Goal: Task Accomplishment & Management: Manage account settings

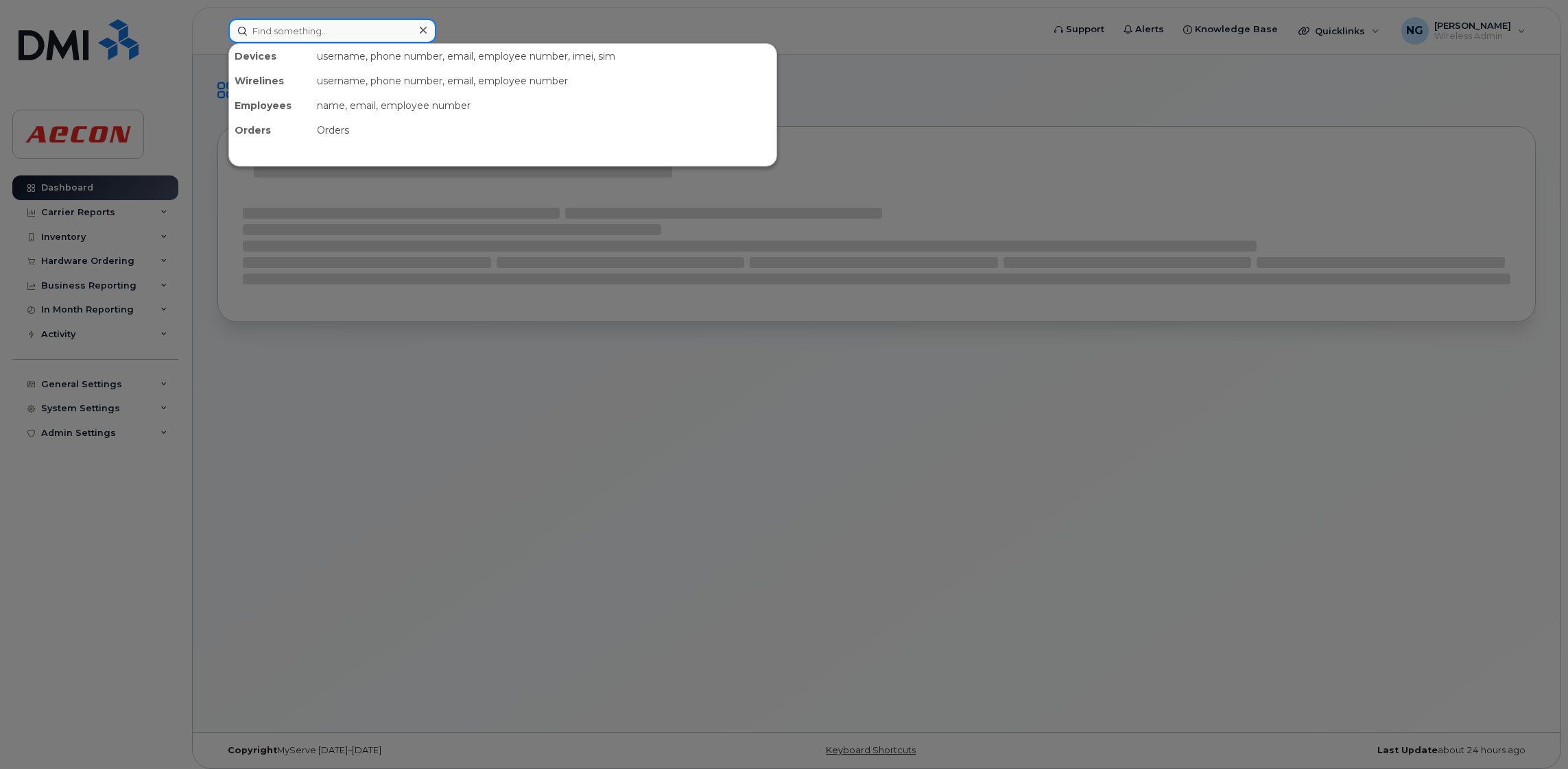
drag, startPoint x: 327, startPoint y: 21, endPoint x: 277, endPoint y: 23, distance: 50.0
click at [327, 21] on input at bounding box center [332, 31] width 208 height 24
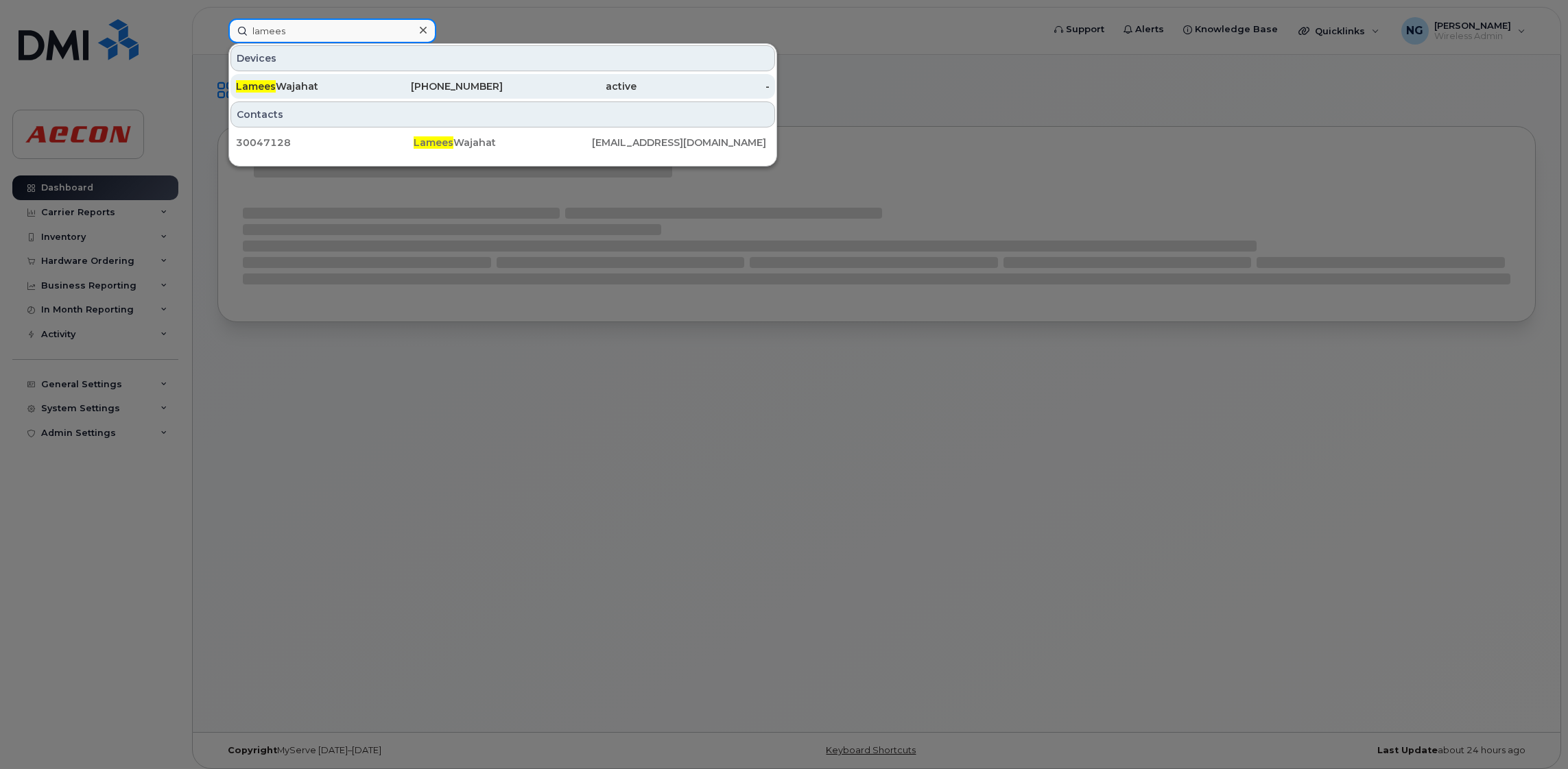
type input "lamees"
click at [287, 87] on div "Lamees Wajahat" at bounding box center [302, 86] width 134 height 14
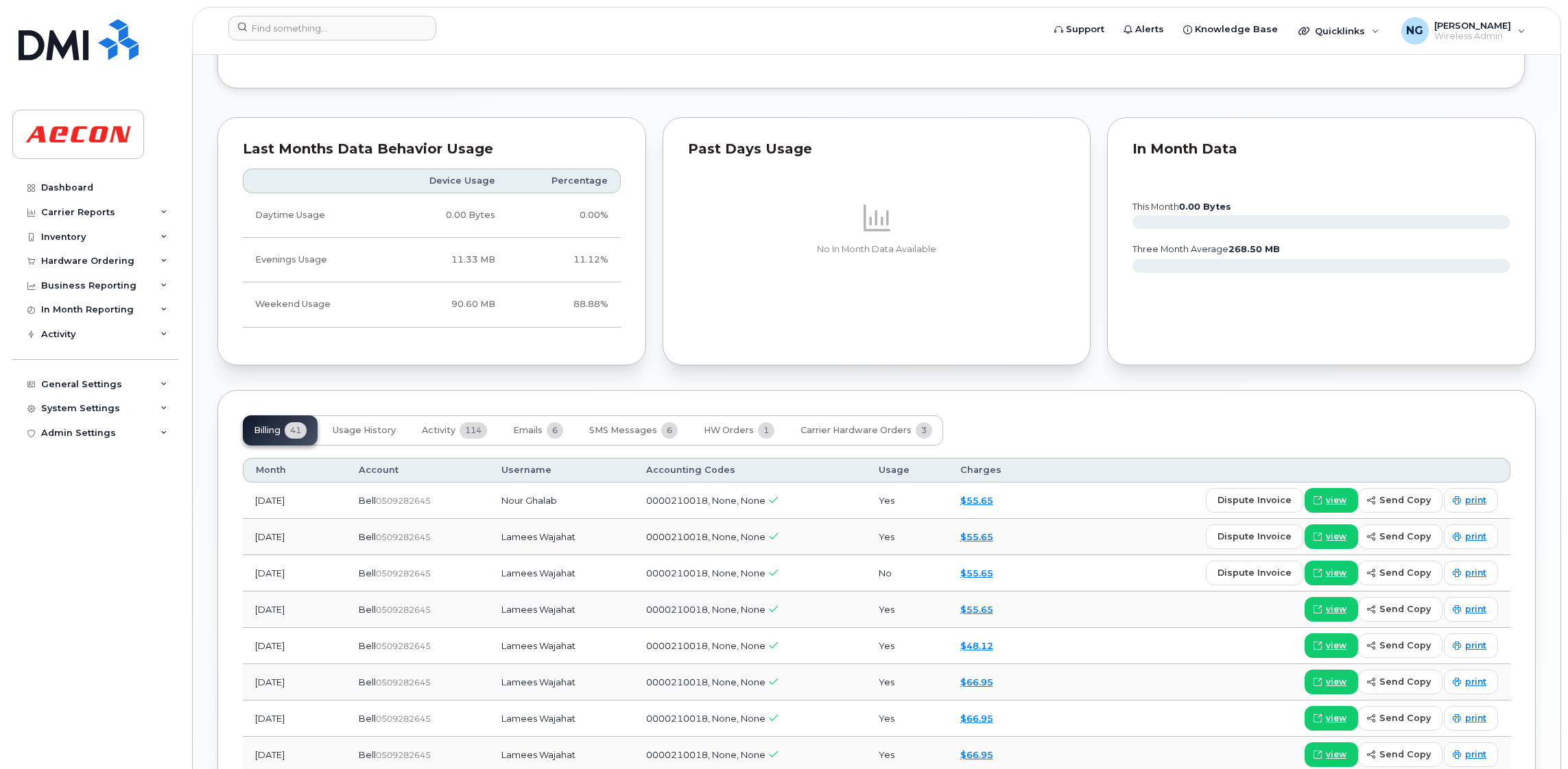
scroll to position [1336, 0]
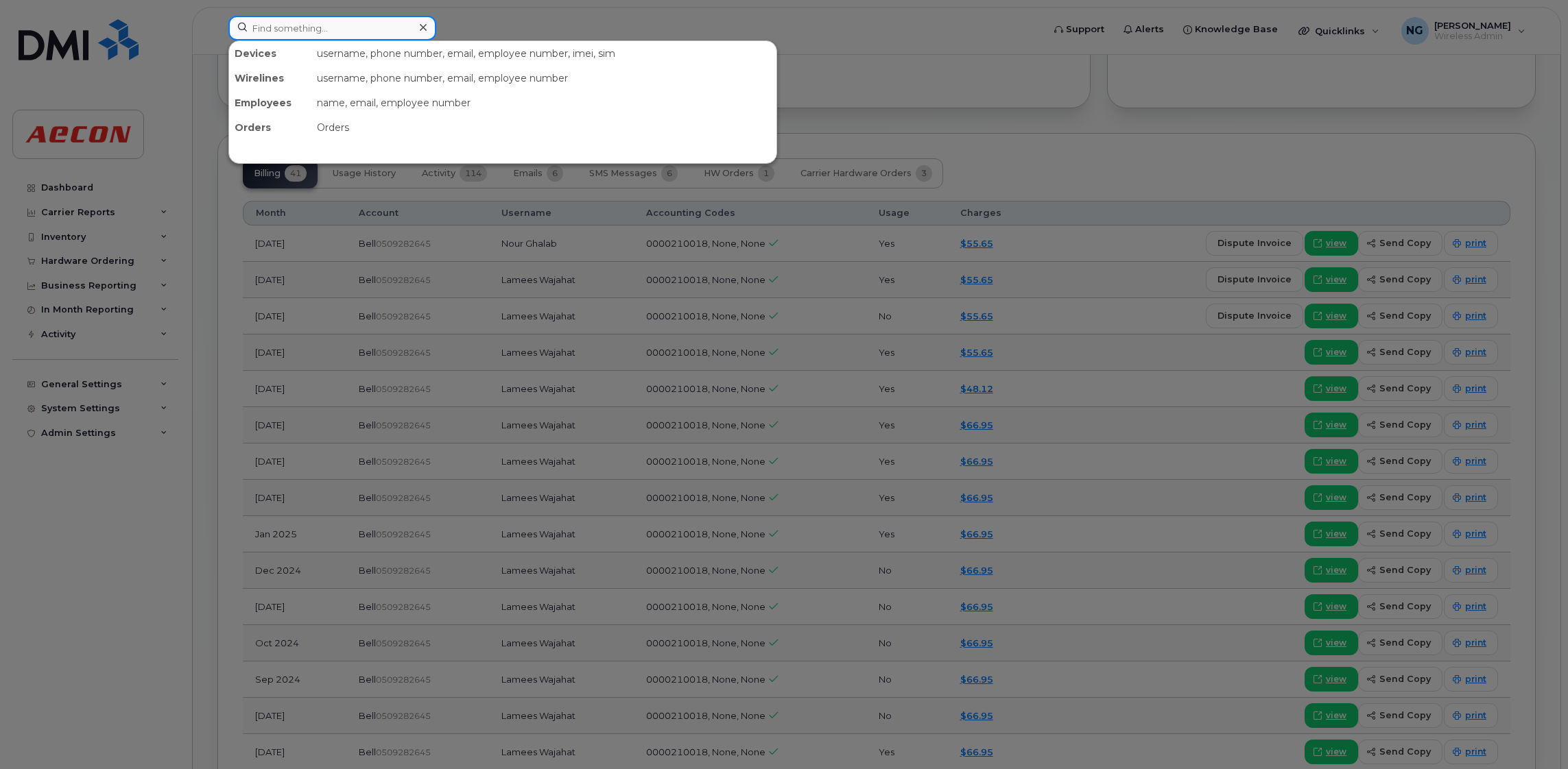
click at [363, 17] on input at bounding box center [332, 28] width 208 height 24
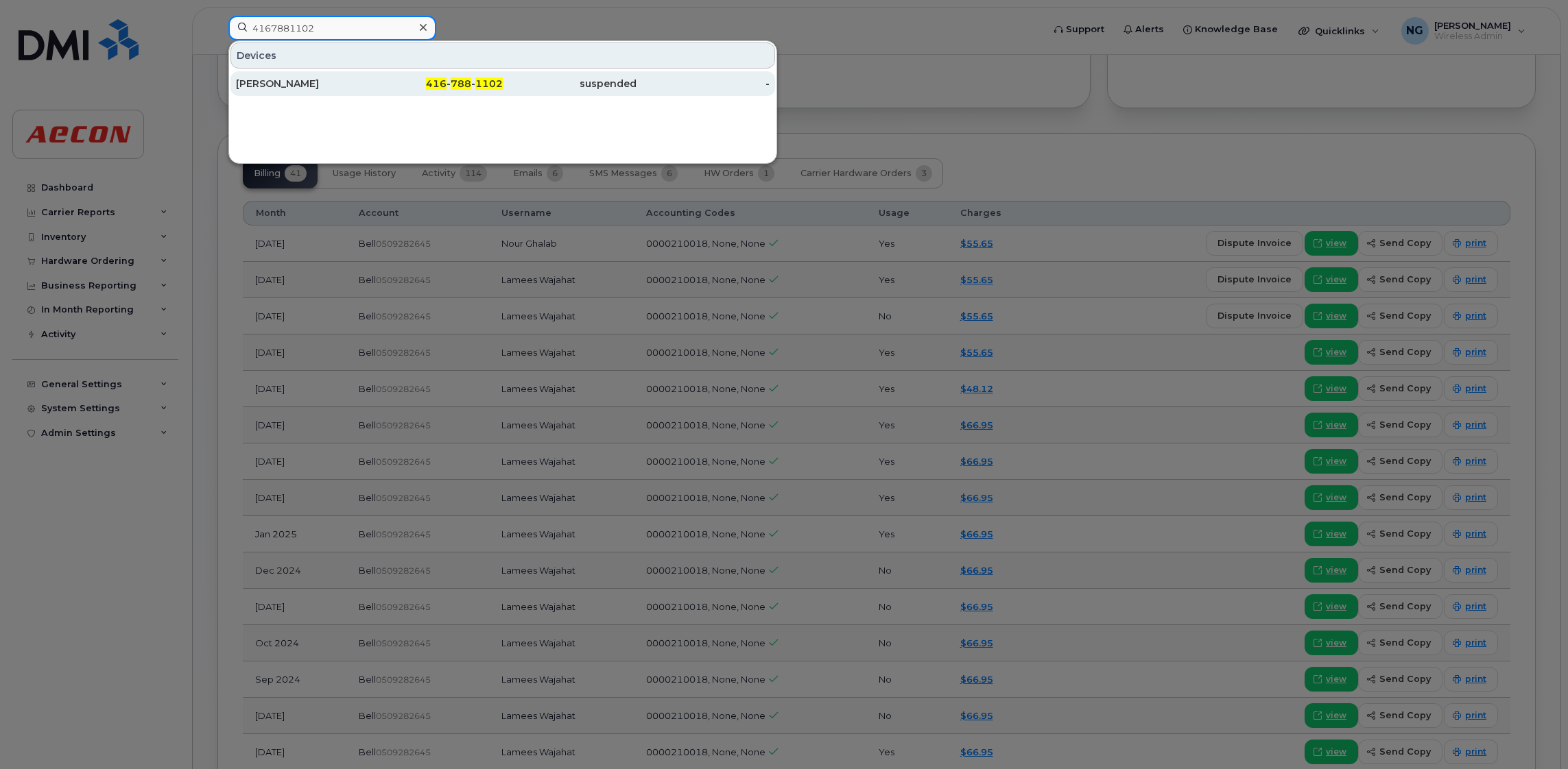
type input "4167881102"
click at [454, 87] on span "788" at bounding box center [461, 83] width 21 height 12
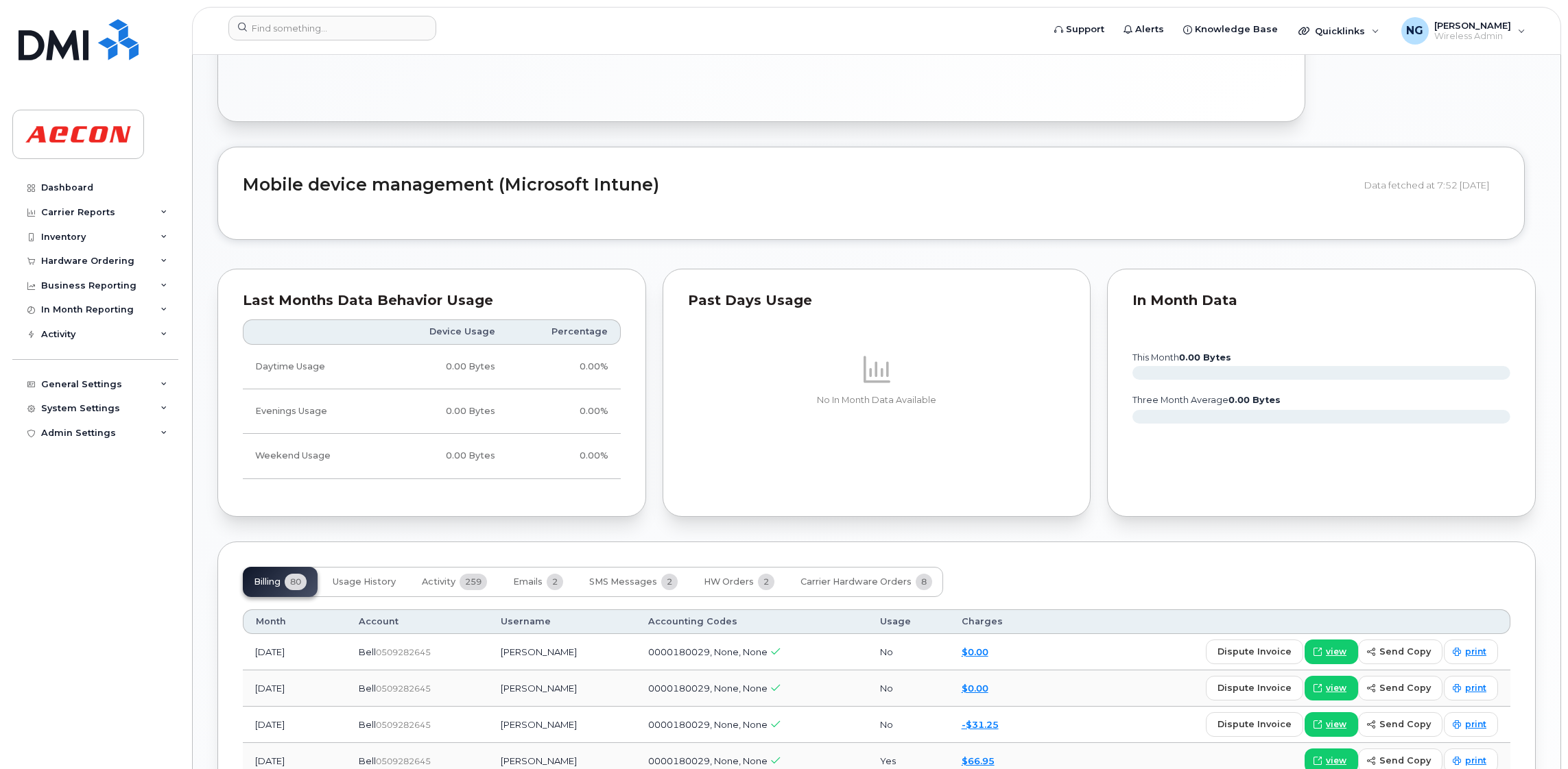
scroll to position [925, 0]
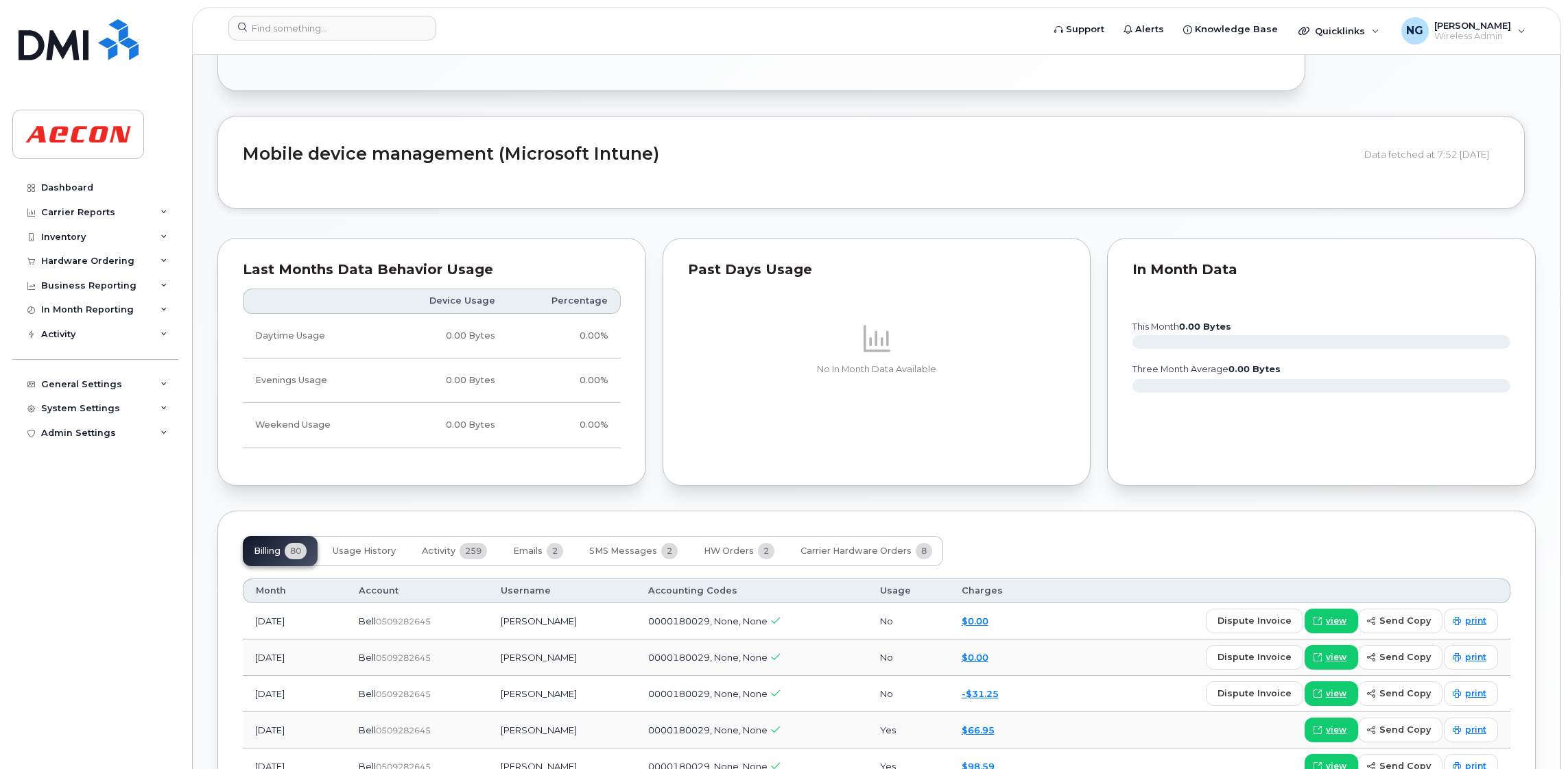
click at [1385, 443] on div "In Month Data this month 0.00 Bytes three month average 0.00 Bytes" at bounding box center [1321, 362] width 429 height 248
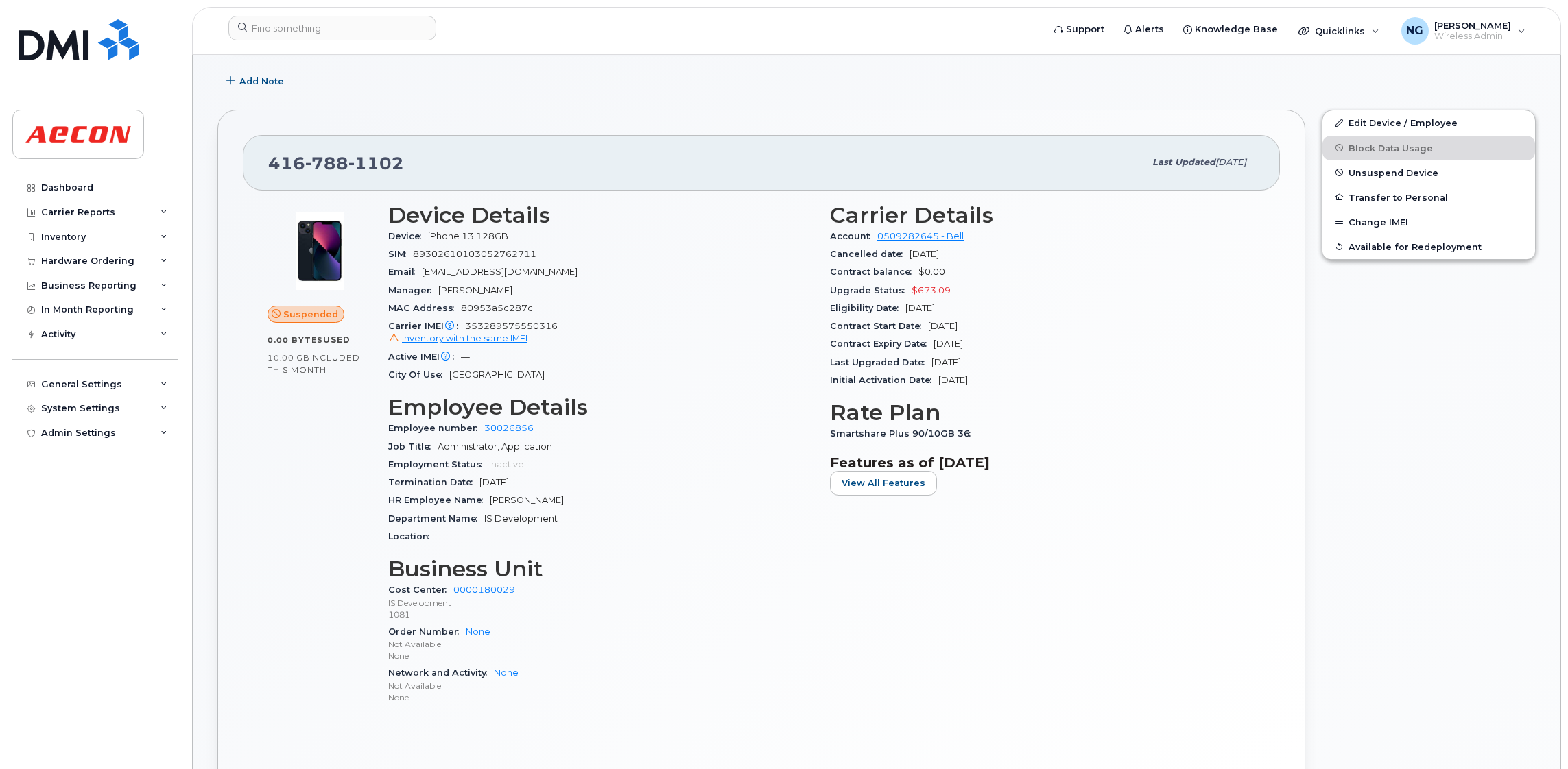
scroll to position [206, 0]
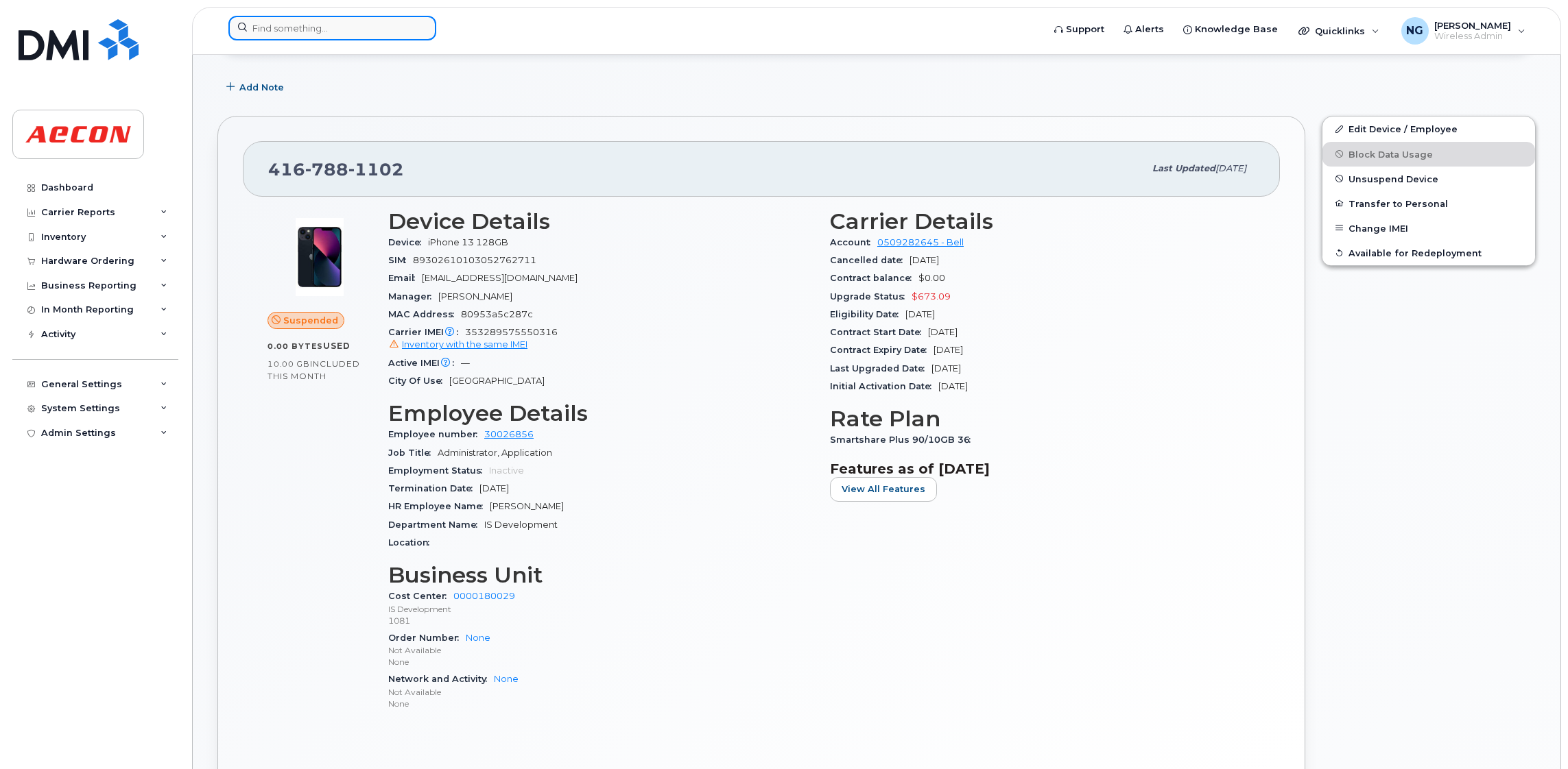
click at [351, 30] on input at bounding box center [332, 28] width 208 height 24
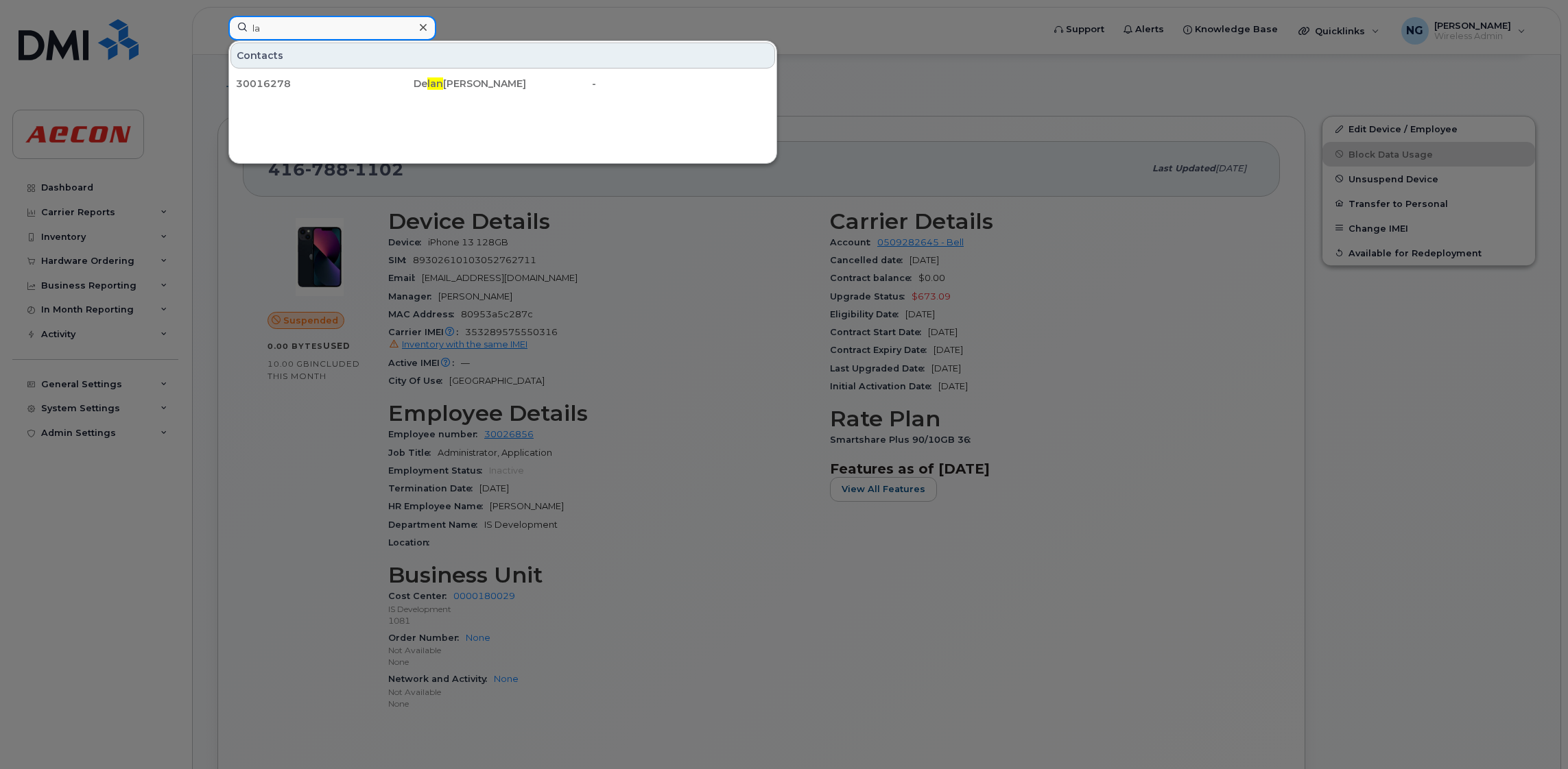
type input "l"
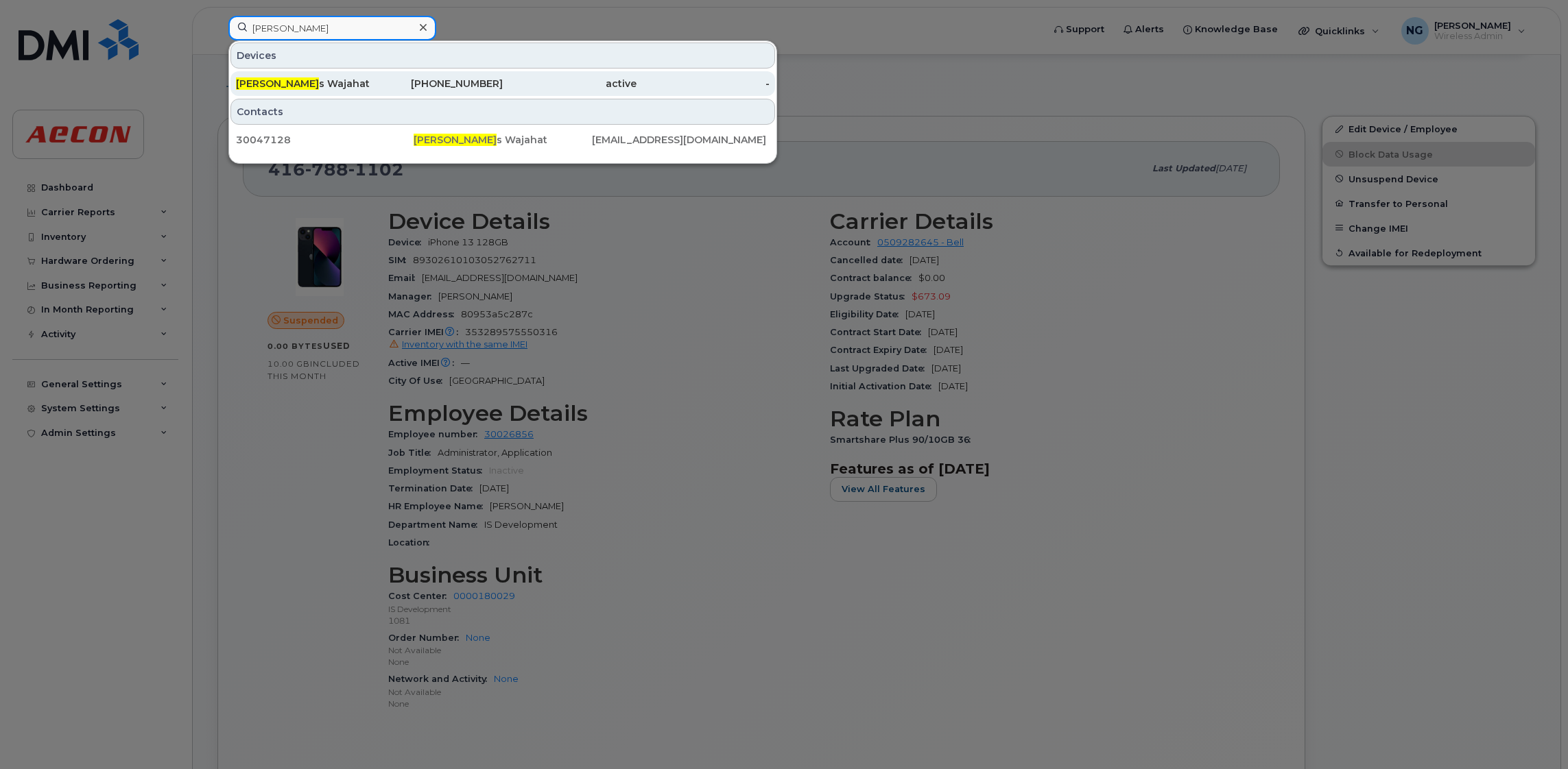
type input "[PERSON_NAME]"
click at [465, 83] on div "365-440-3311" at bounding box center [436, 83] width 134 height 14
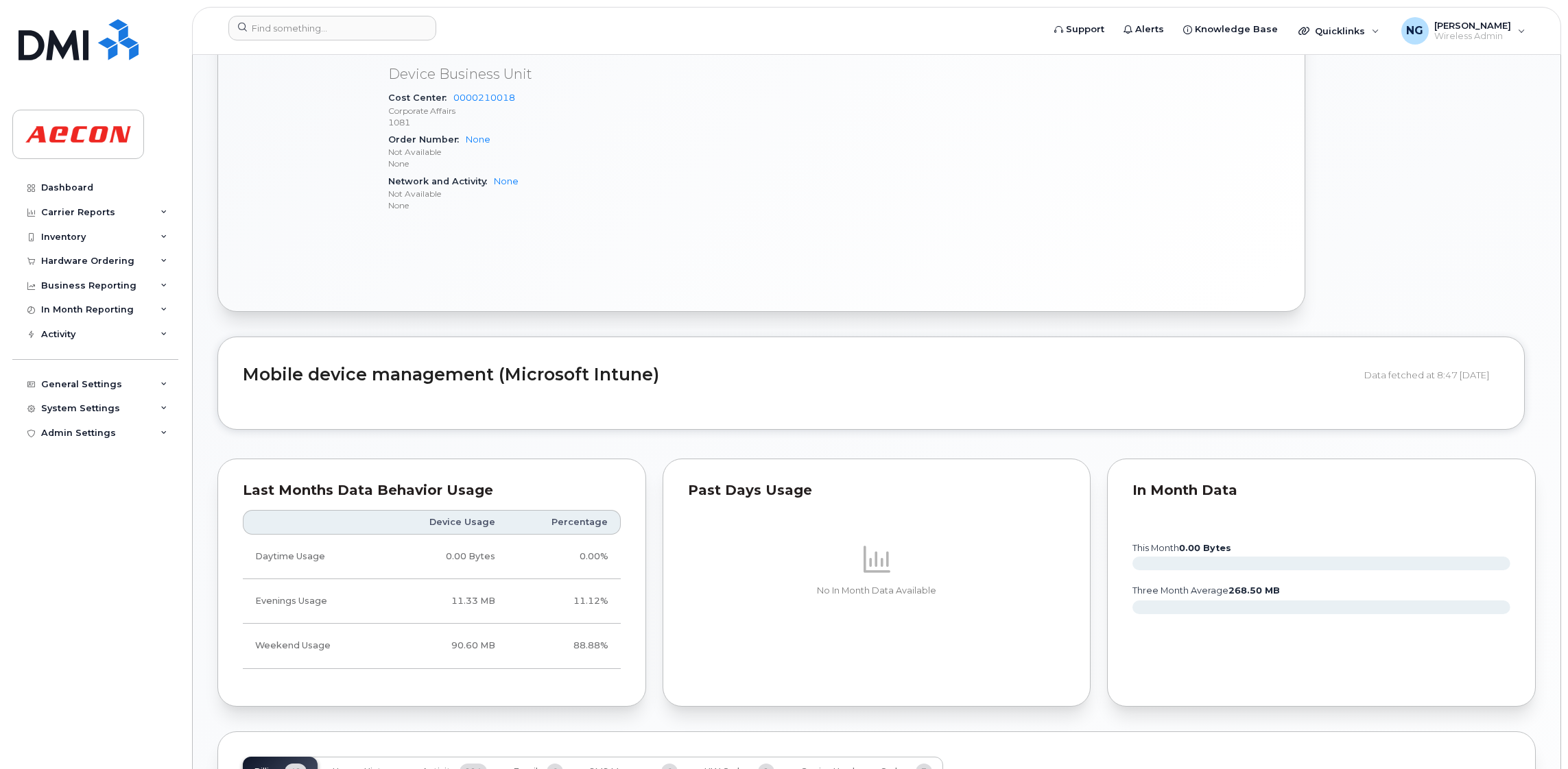
scroll to position [925, 0]
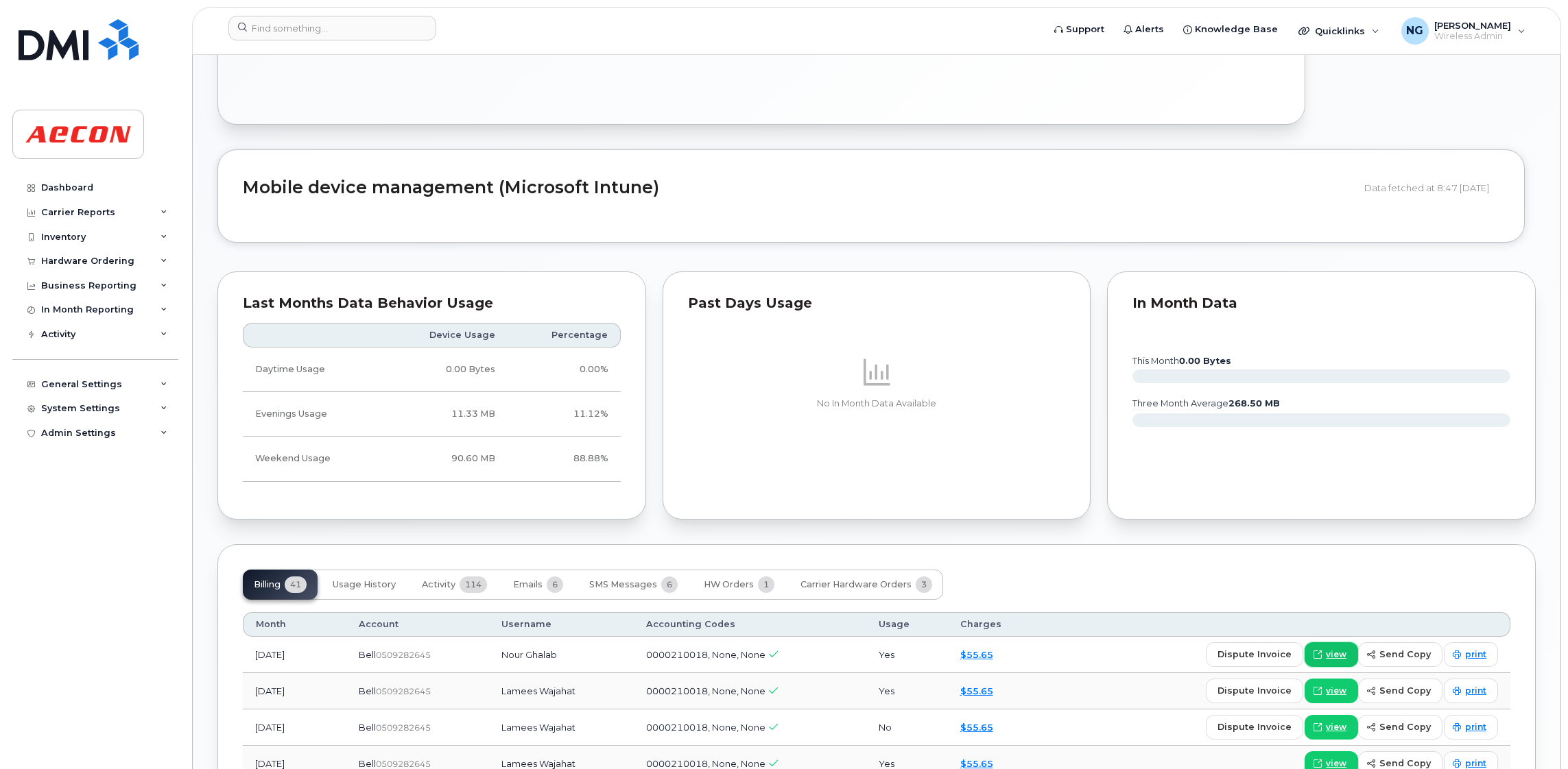
click at [1344, 658] on span "view" at bounding box center [1336, 655] width 21 height 12
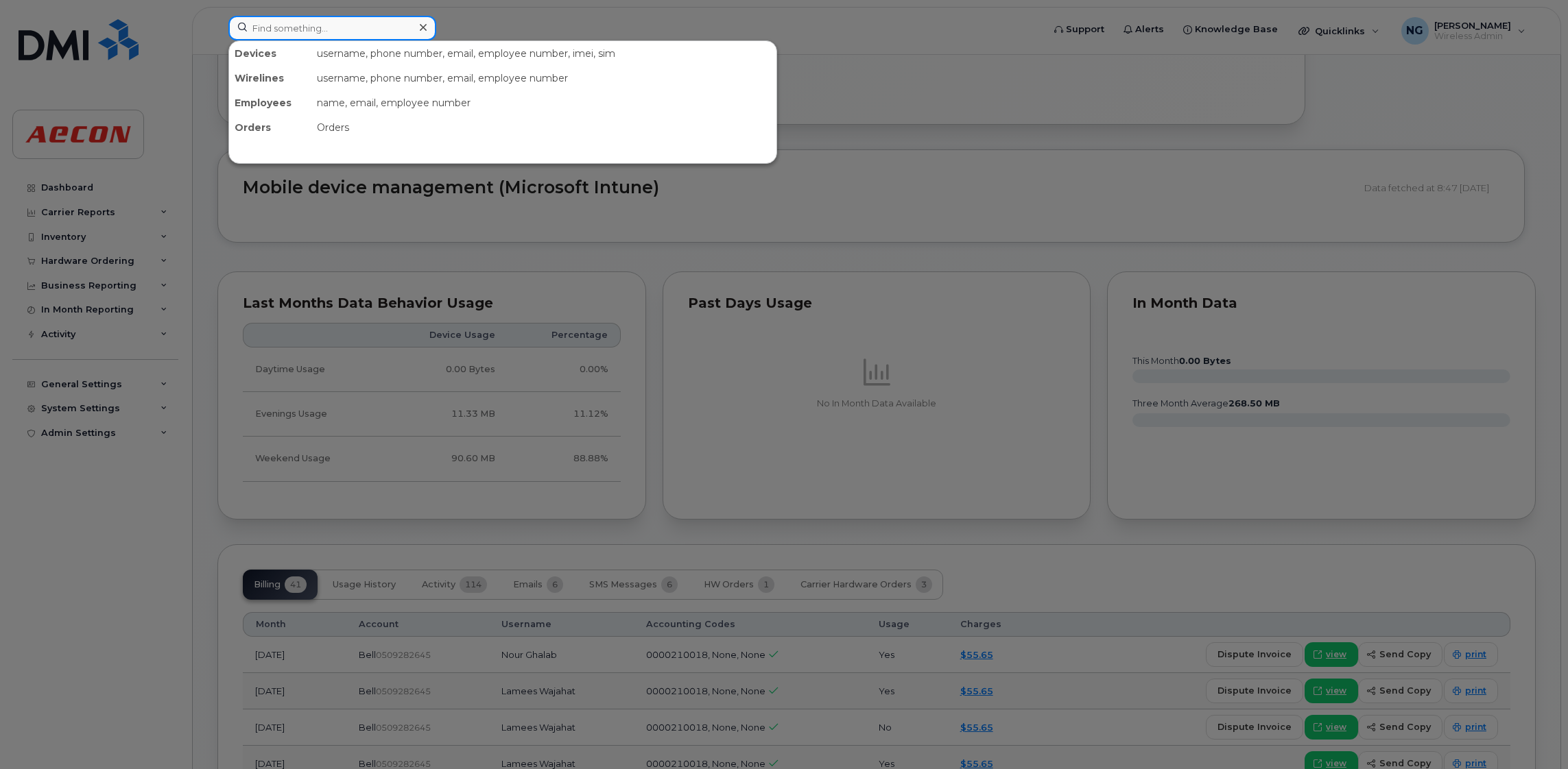
click at [320, 21] on input at bounding box center [332, 28] width 208 height 24
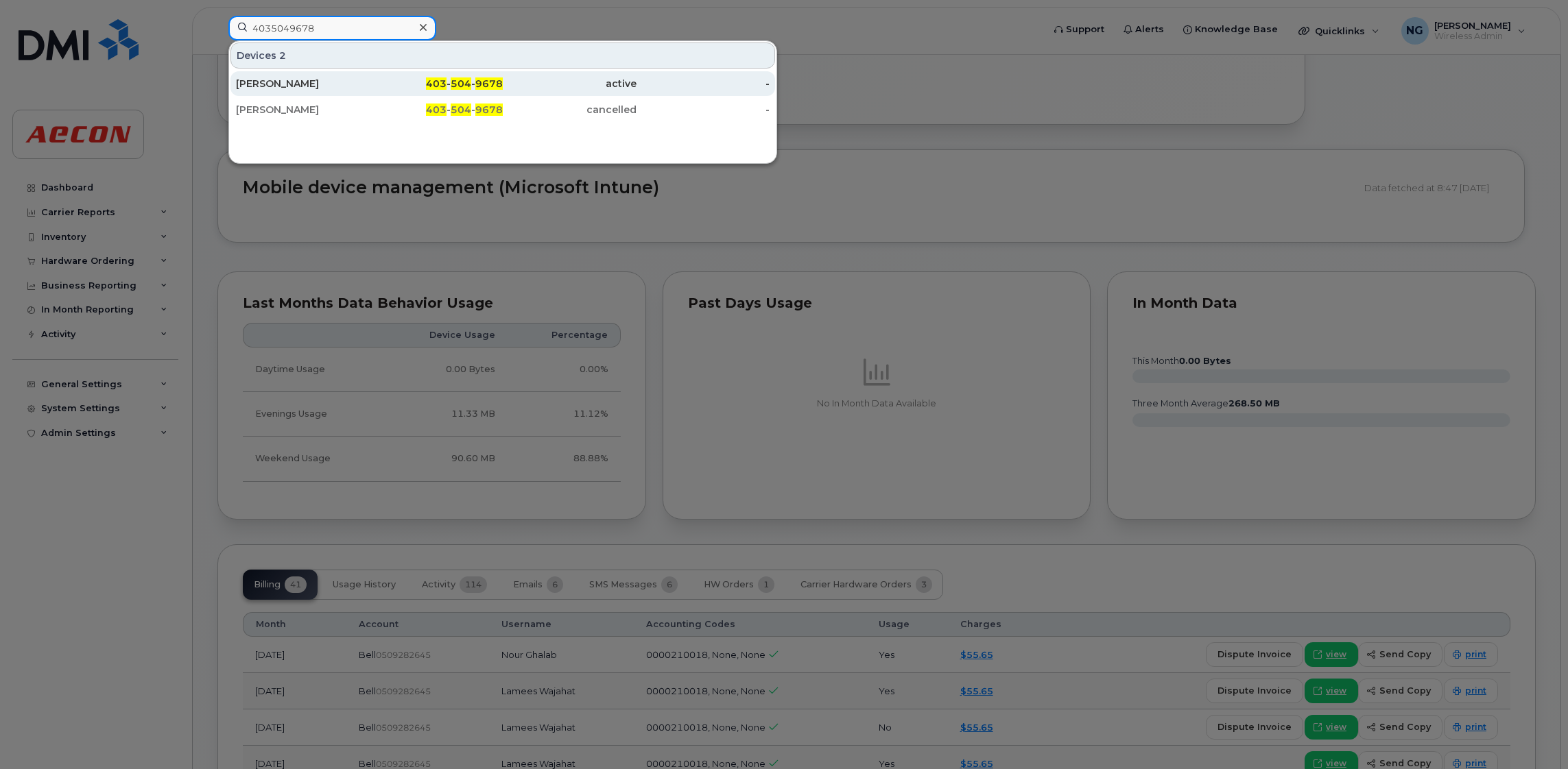
type input "4035049678"
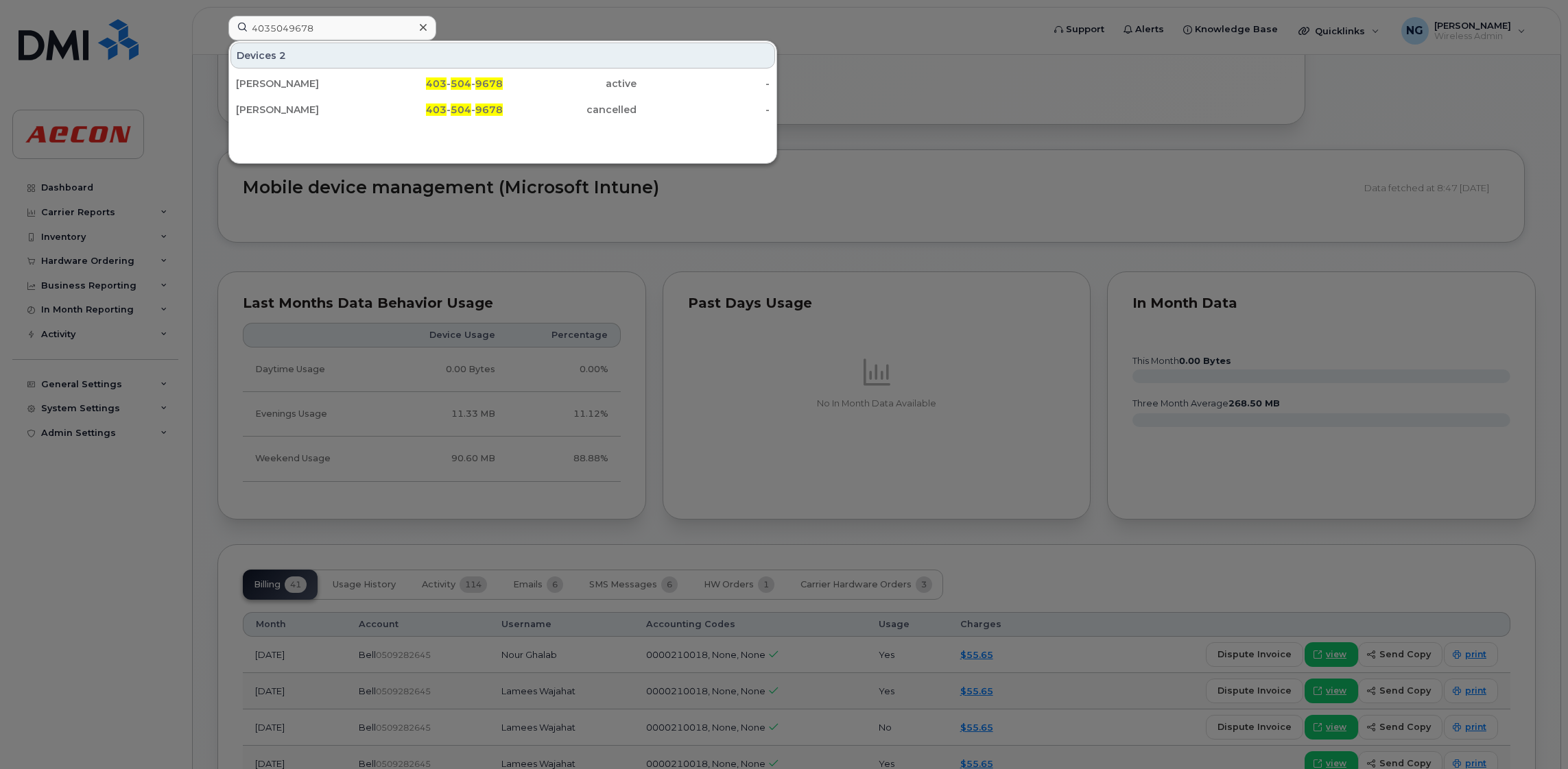
drag, startPoint x: 462, startPoint y: 86, endPoint x: 444, endPoint y: 57, distance: 34.1
click at [462, 86] on span "504" at bounding box center [461, 83] width 21 height 12
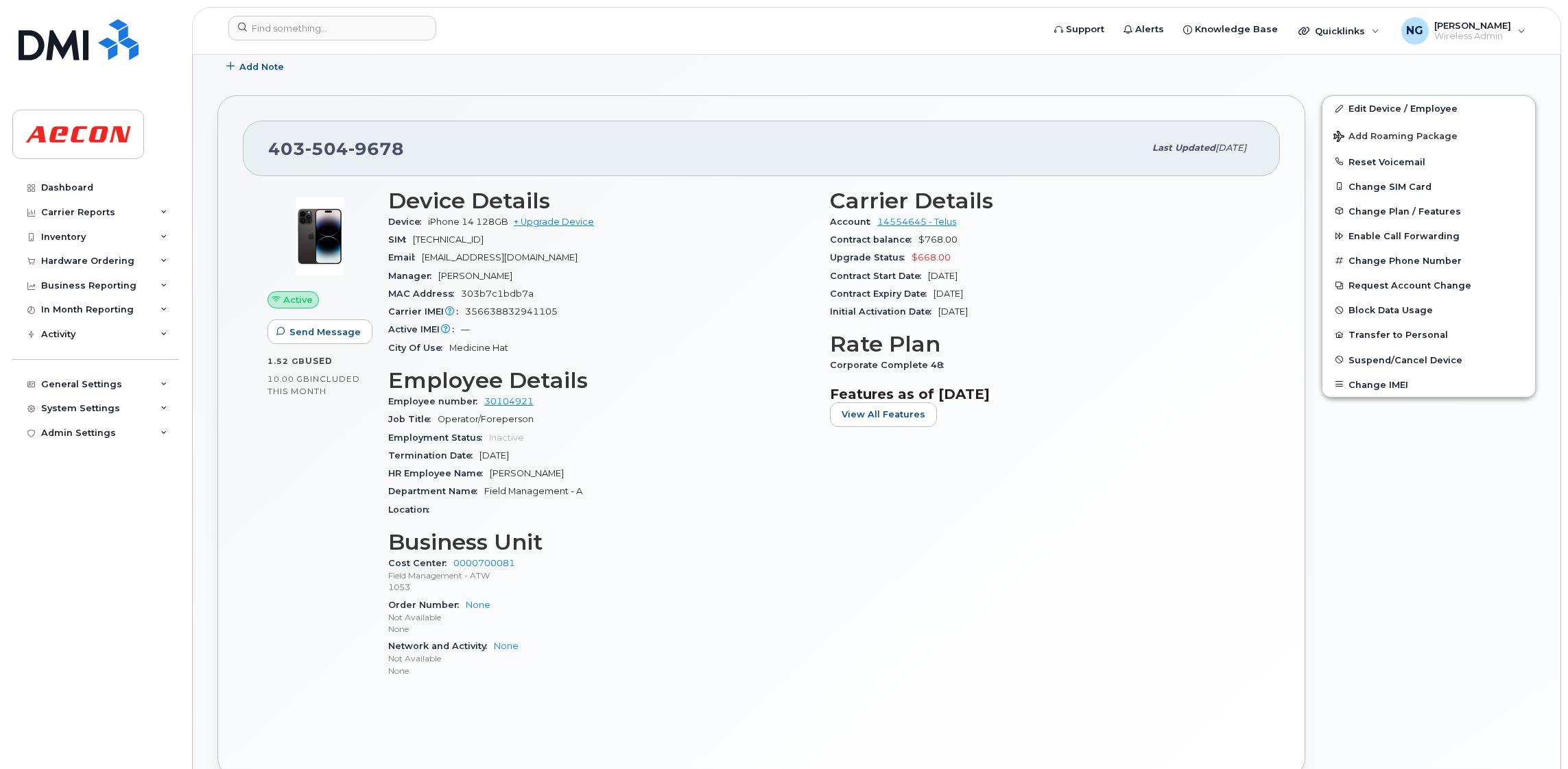
scroll to position [338, 0]
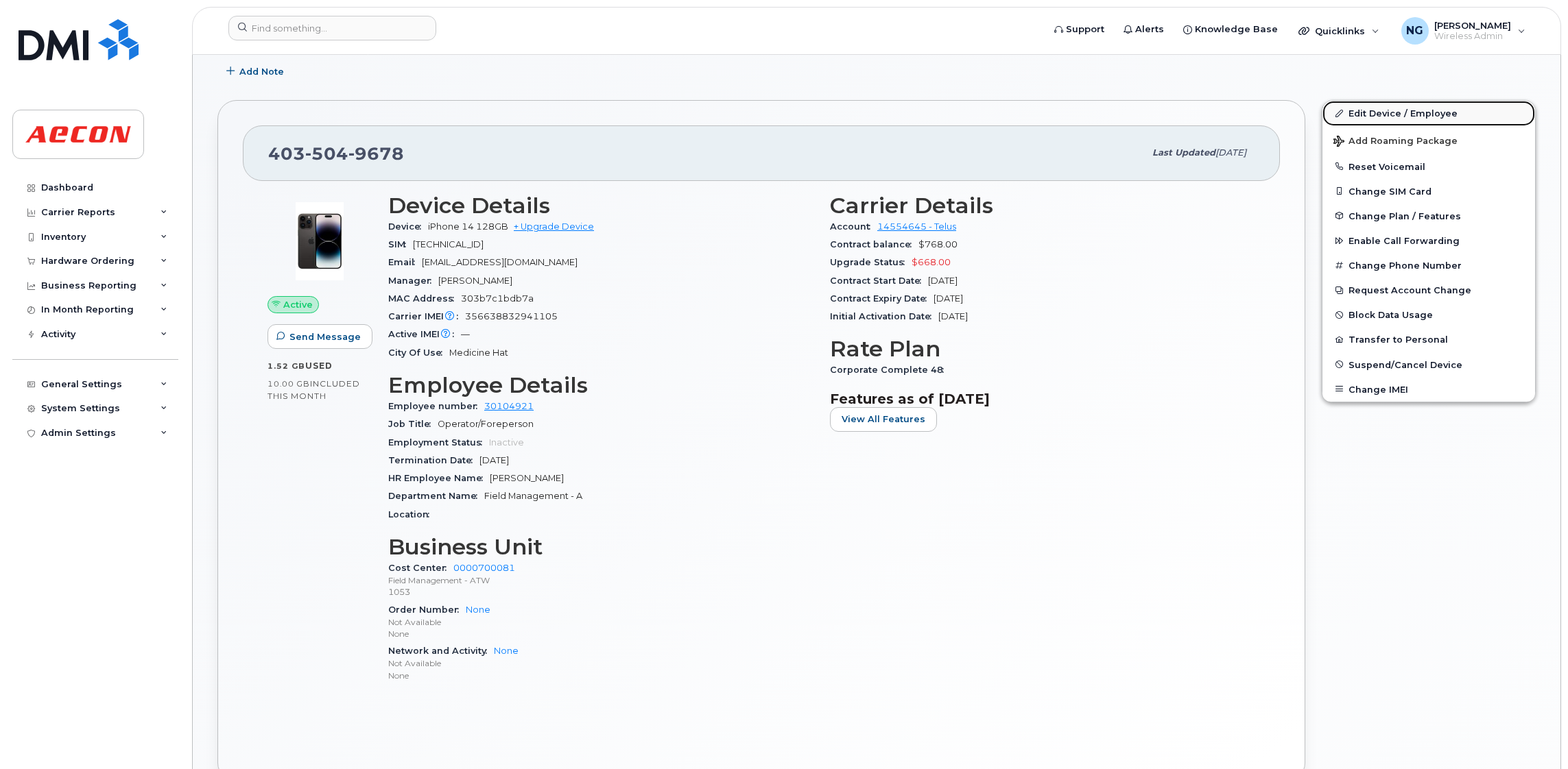
click at [1409, 111] on link "Edit Device / Employee" at bounding box center [1429, 113] width 213 height 24
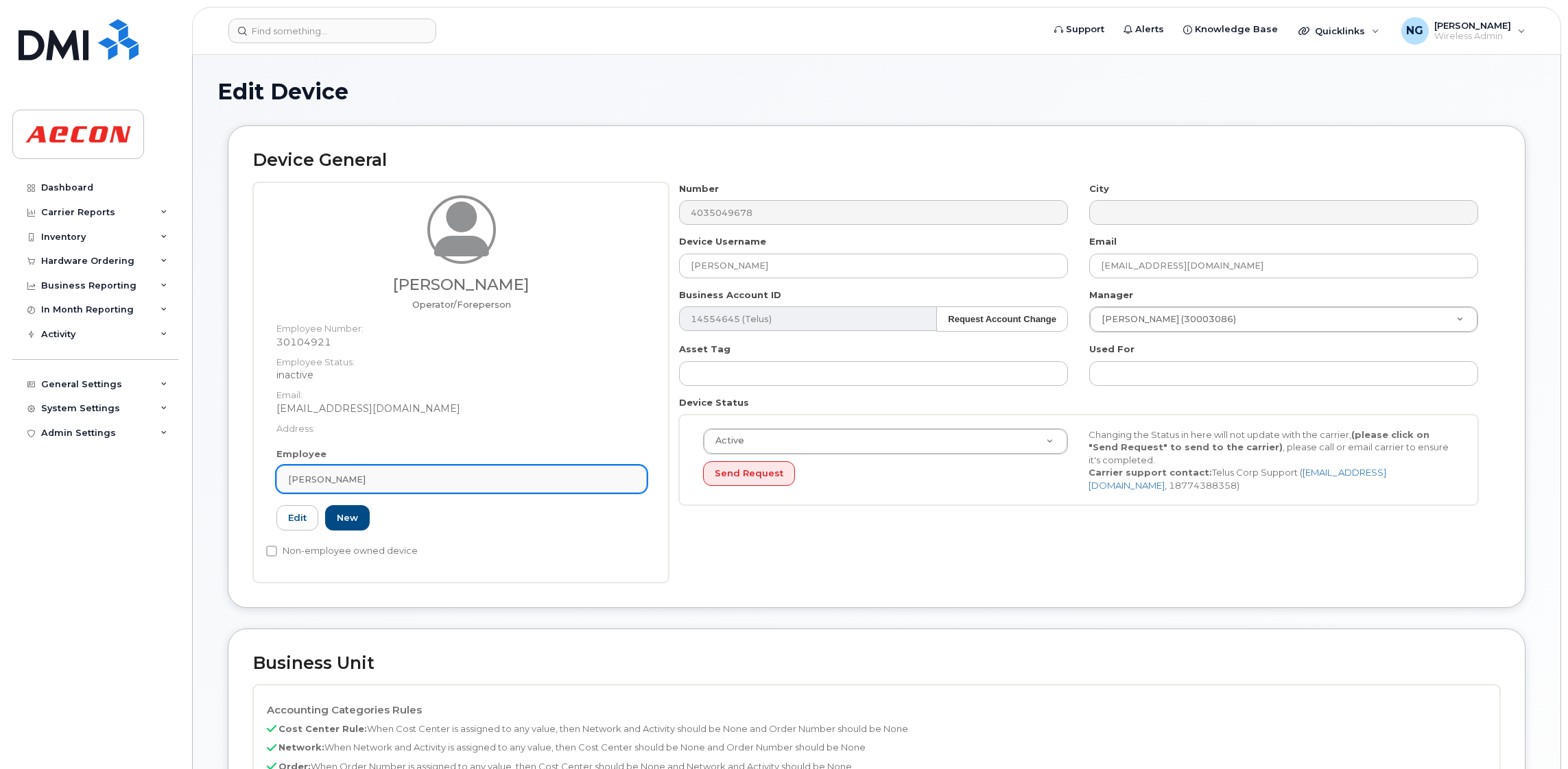
click at [410, 469] on link "[PERSON_NAME]" at bounding box center [462, 479] width 371 height 28
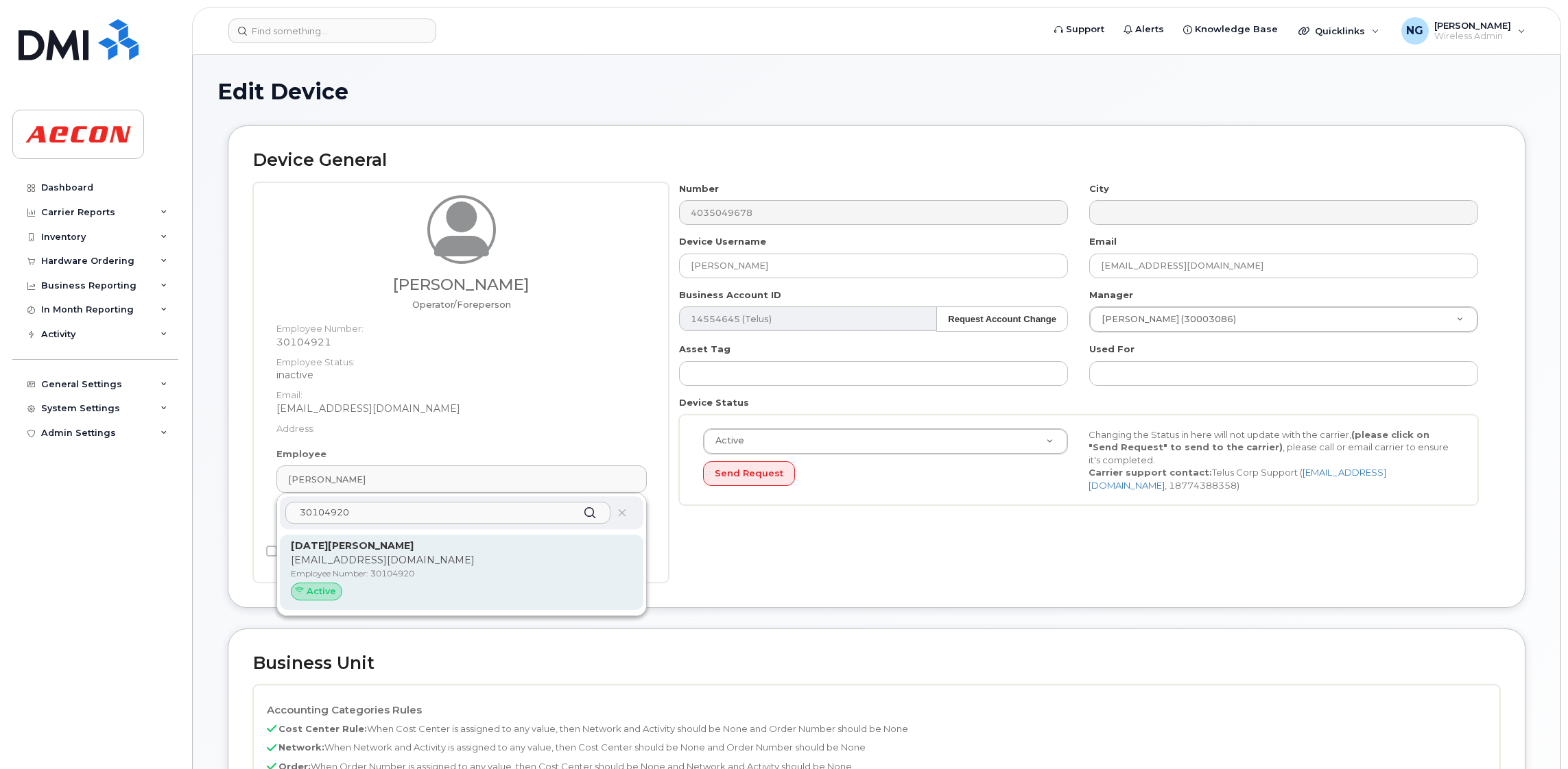
type input "30104920"
click at [558, 544] on p "Noel Roberts" at bounding box center [462, 546] width 341 height 15
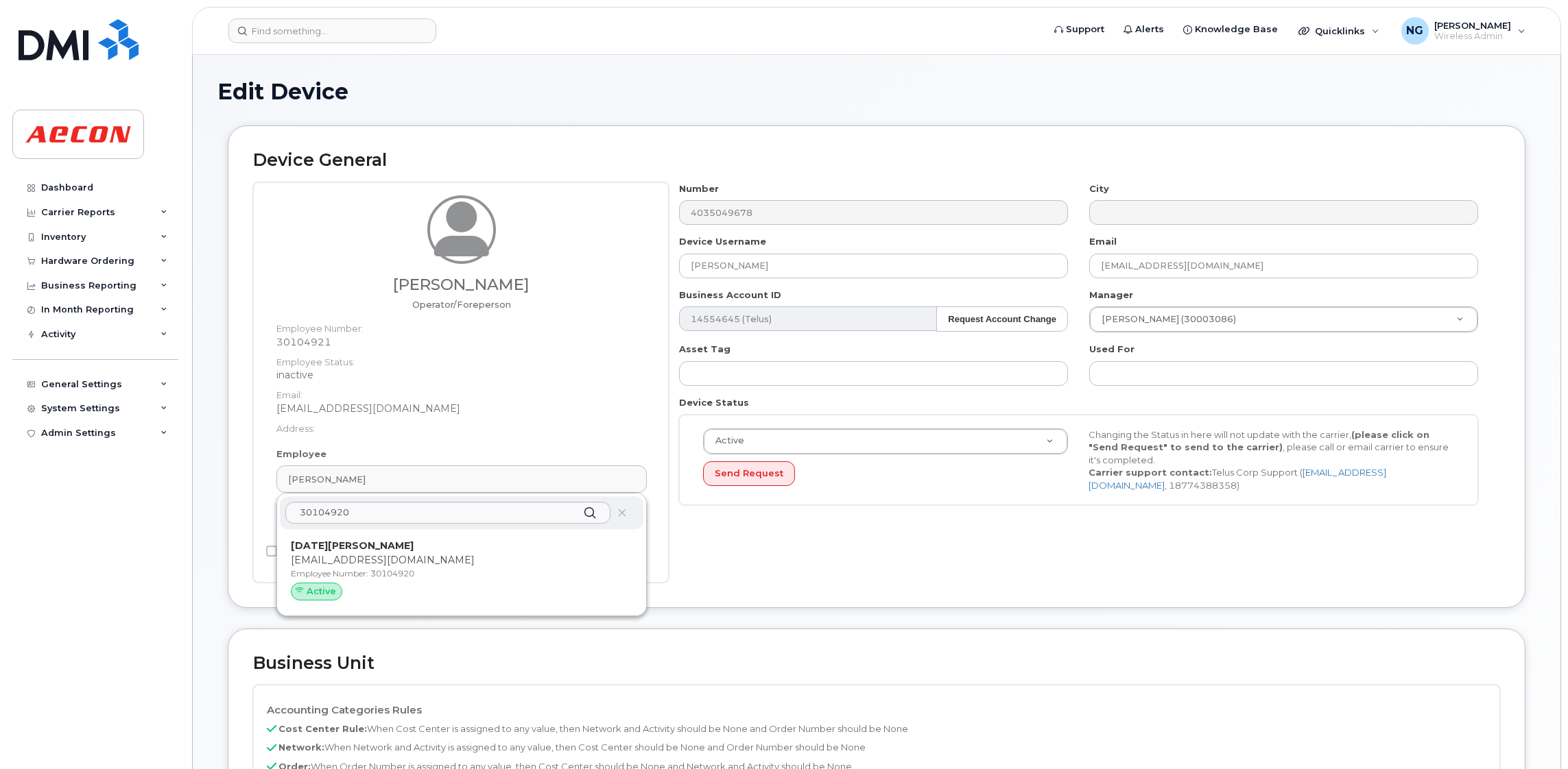
type input "30104920"
type input "[DATE][PERSON_NAME]"
type input "[EMAIL_ADDRESS][DOMAIN_NAME]"
type input "289544"
type input "283607"
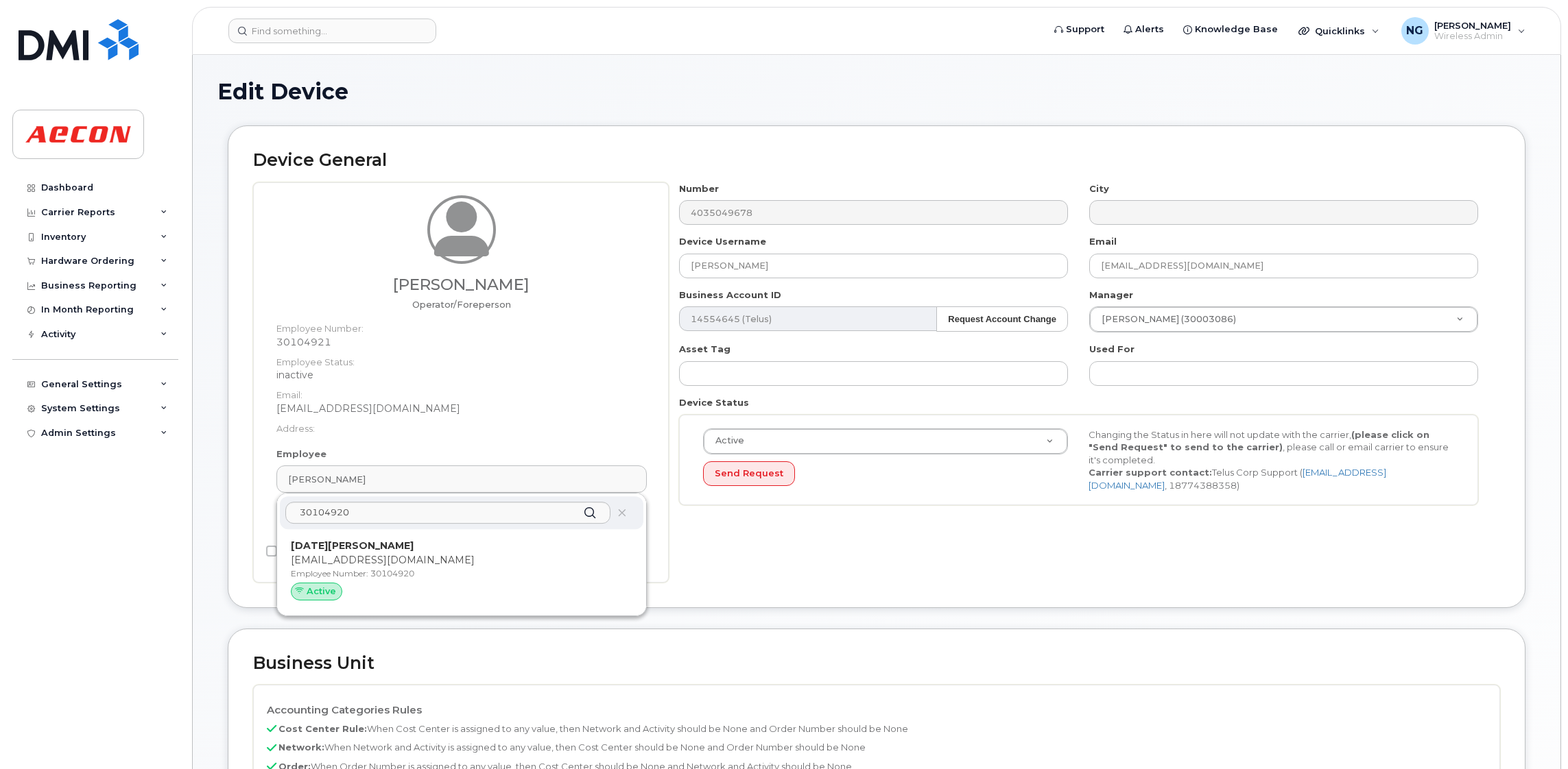
type input "283608"
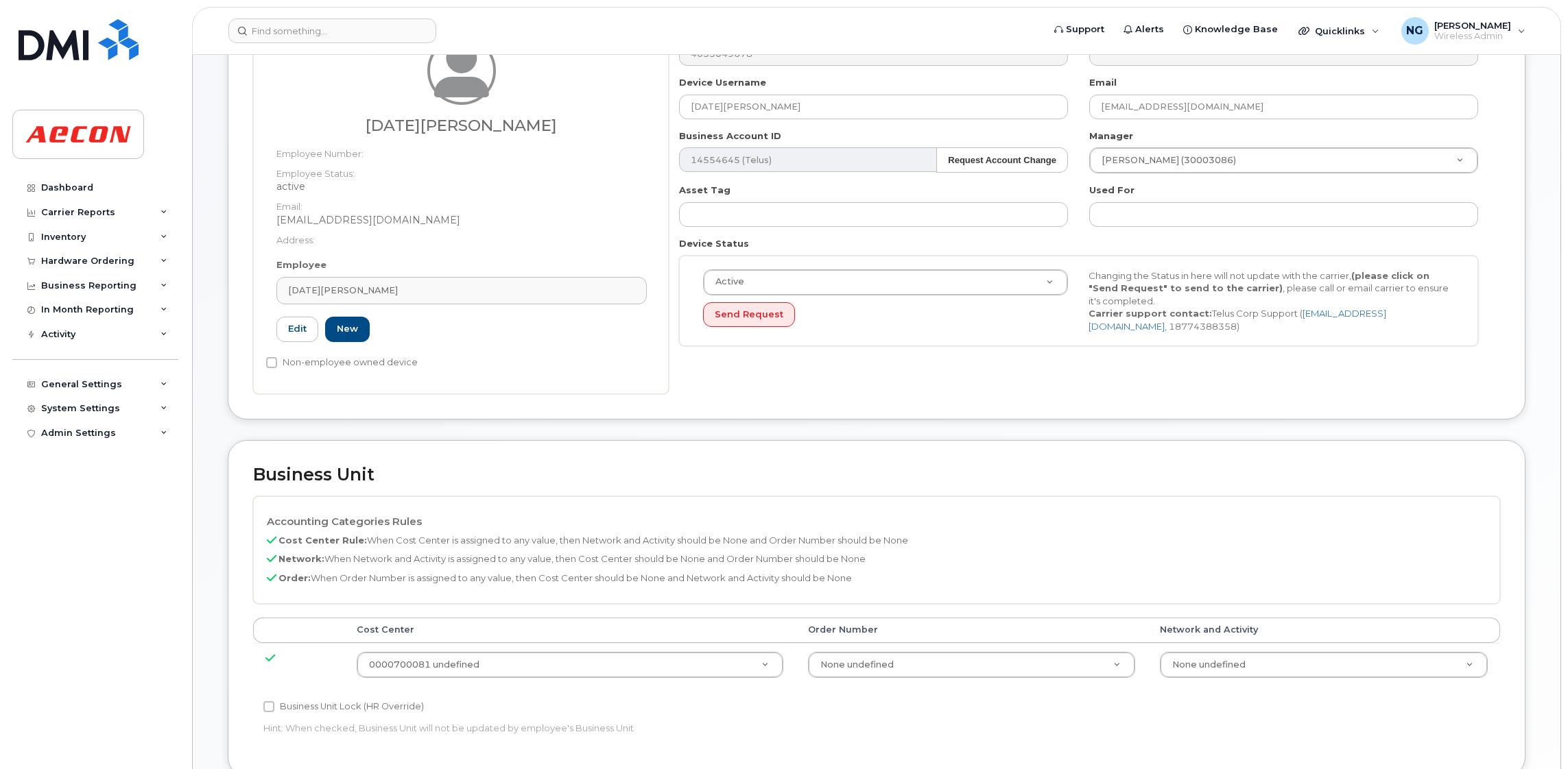
scroll to position [308, 0]
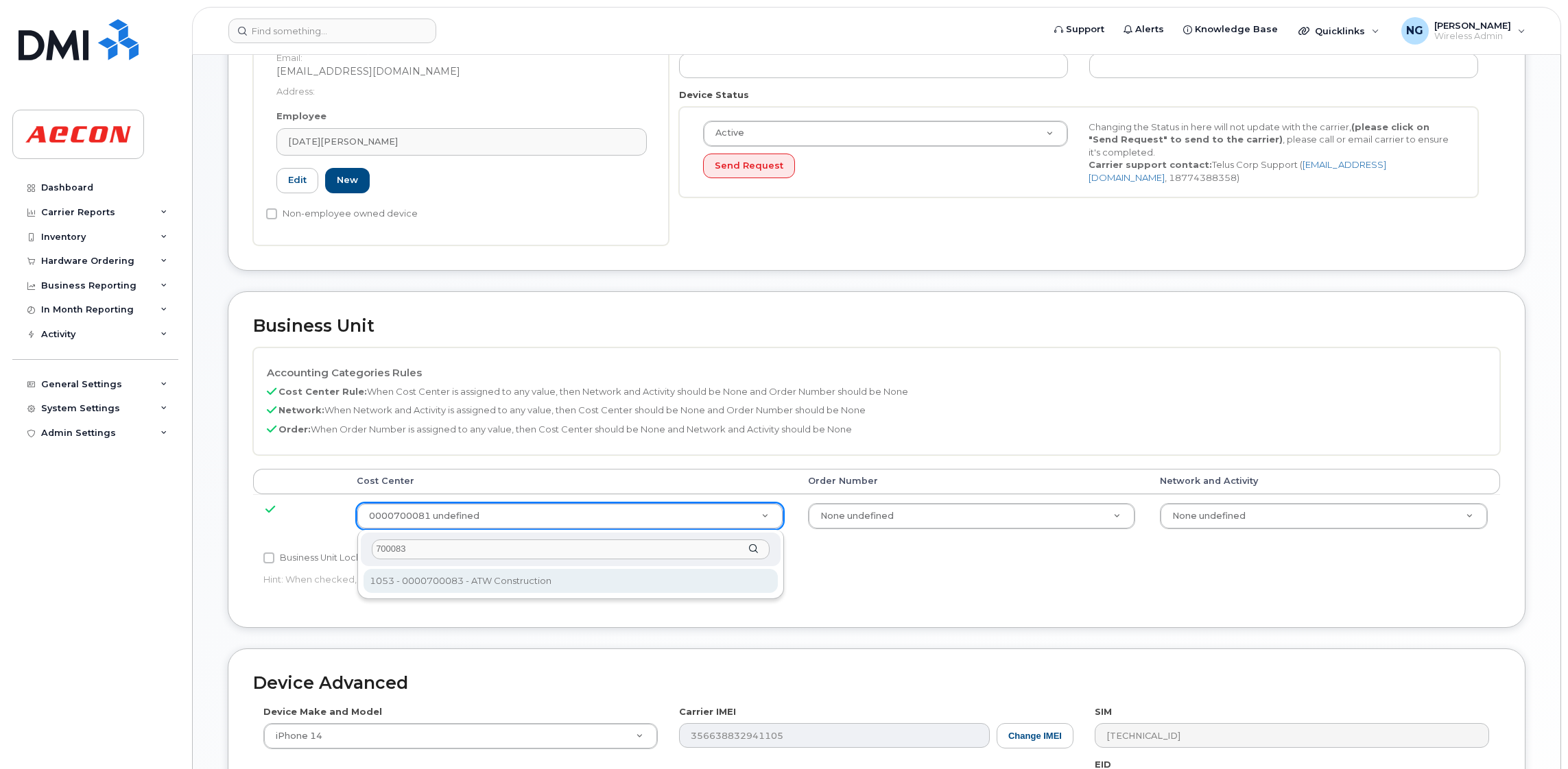
type input "700083"
click at [542, 560] on div "700083" at bounding box center [570, 549] width 420 height 34
type input "289543"
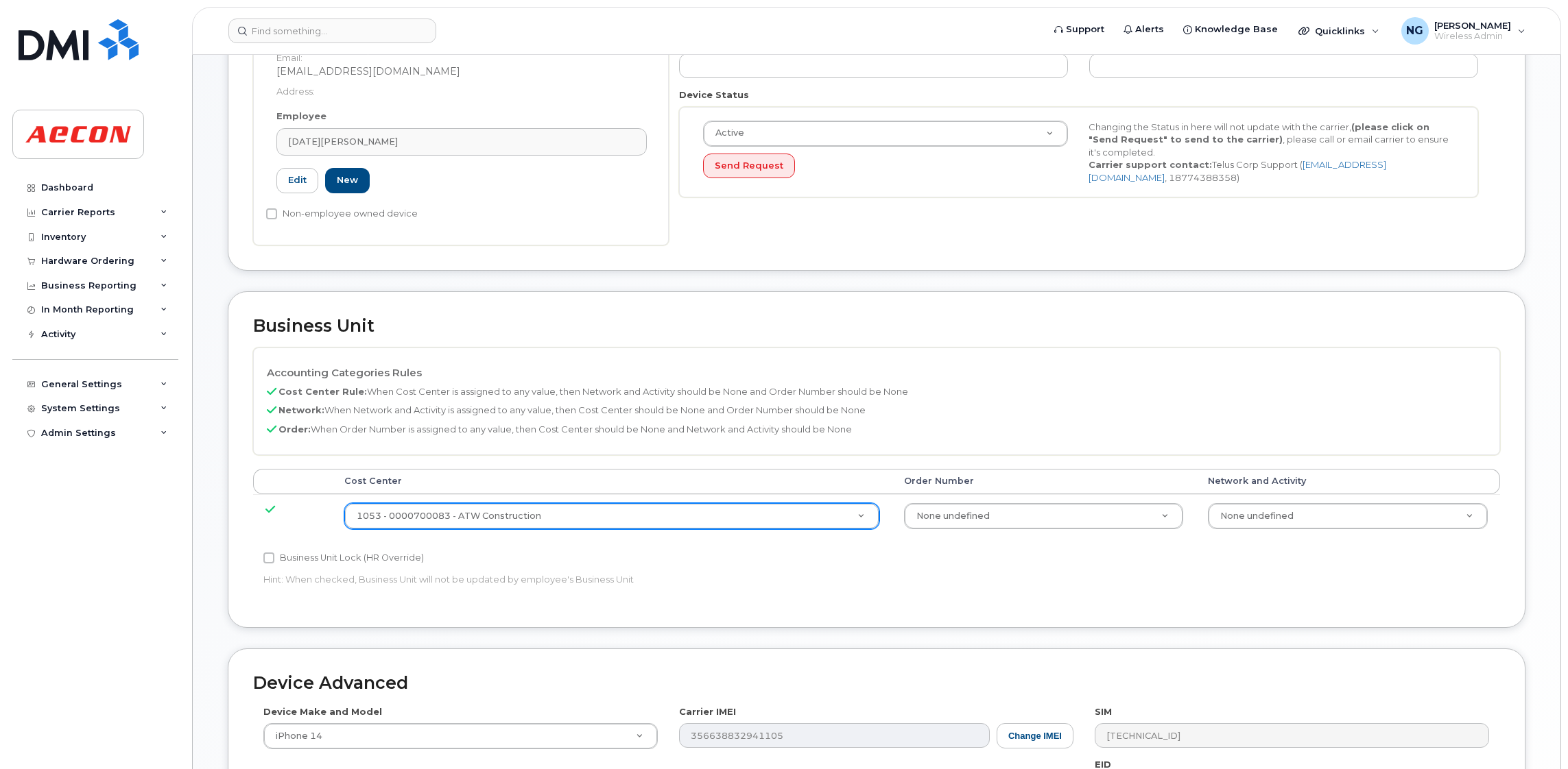
click at [296, 559] on label "Business Unit Lock (HR Override)" at bounding box center [344, 559] width 161 height 17
click at [274, 559] on input "Business Unit Lock (HR Override)" at bounding box center [269, 558] width 11 height 11
checkbox input "true"
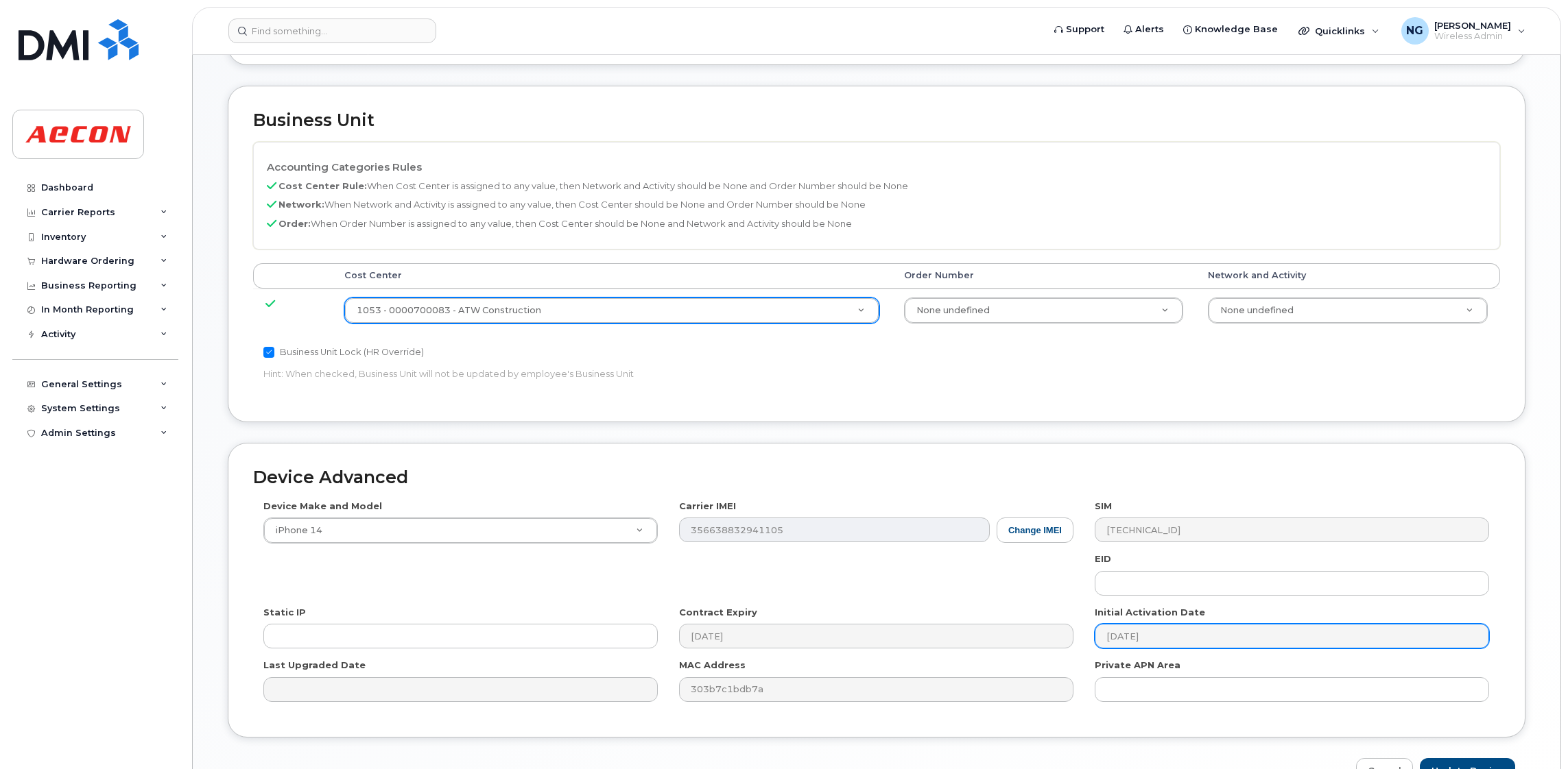
scroll to position [598, 0]
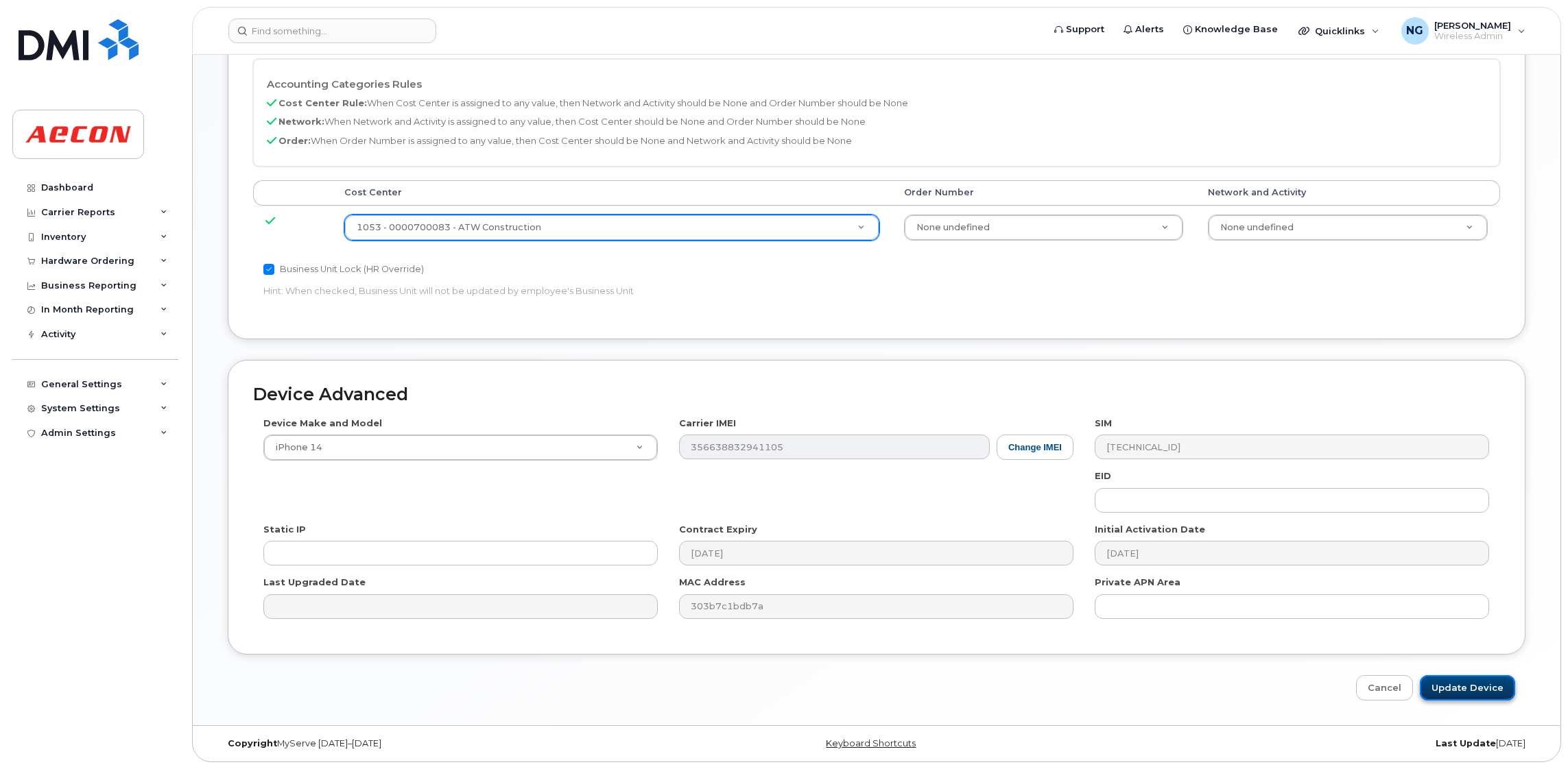
click at [1462, 687] on input "Update Device" at bounding box center [1468, 688] width 96 height 25
type input "Saving..."
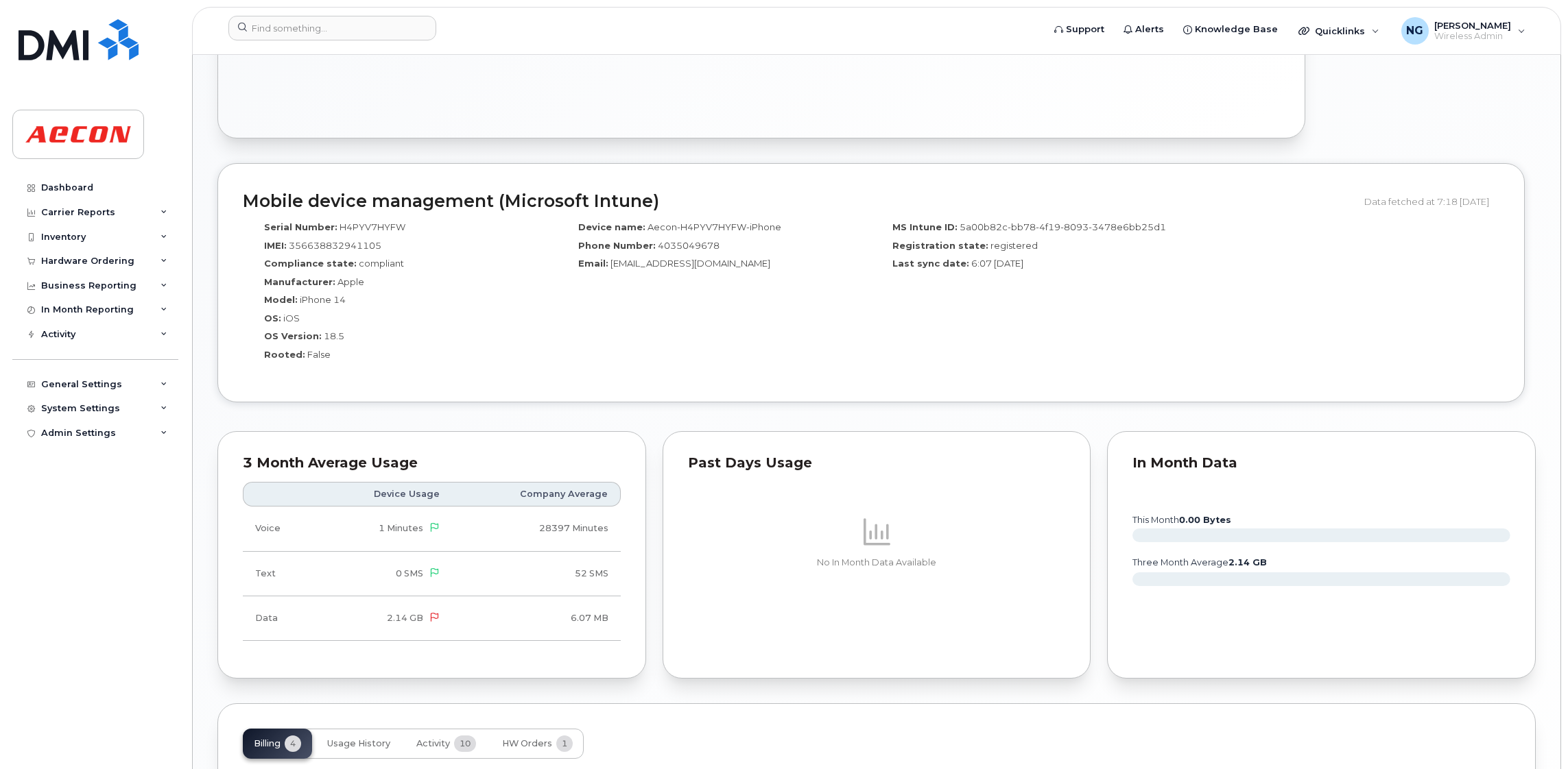
scroll to position [1028, 0]
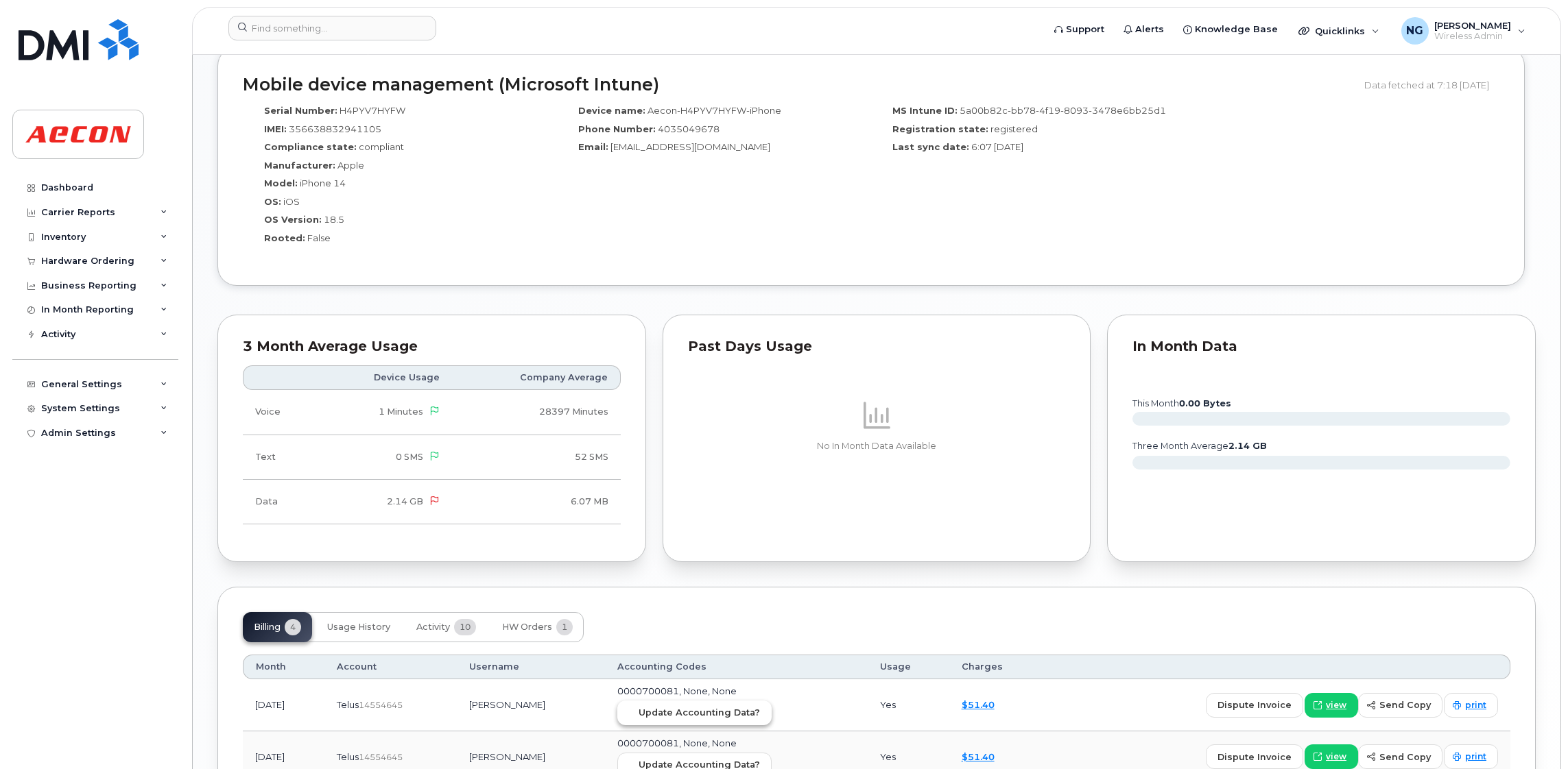
click at [739, 716] on span "Update Accounting Data?" at bounding box center [699, 712] width 122 height 13
click at [387, 24] on input at bounding box center [332, 28] width 208 height 24
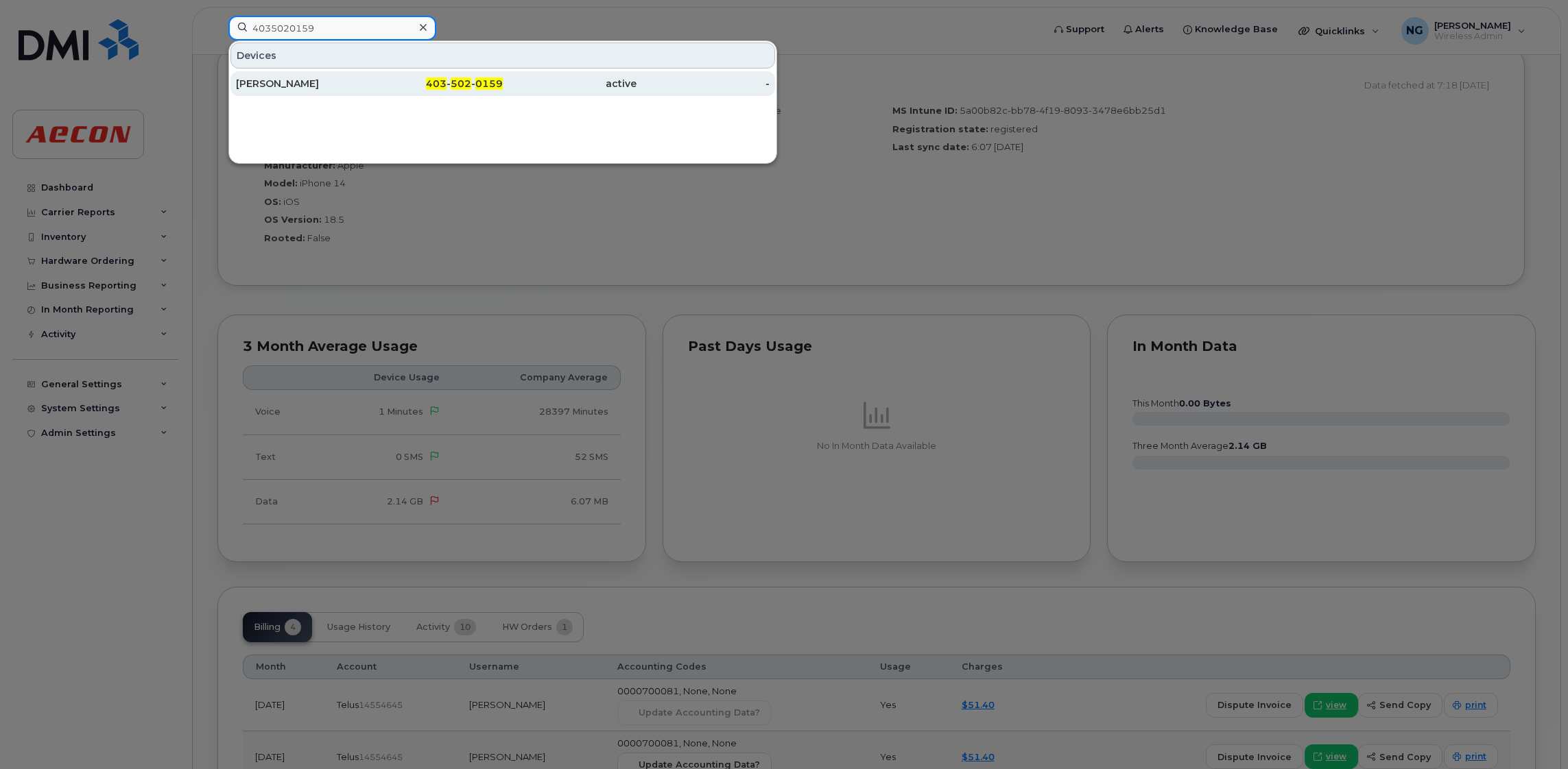
type input "4035020159"
click at [439, 83] on span "403" at bounding box center [436, 83] width 21 height 12
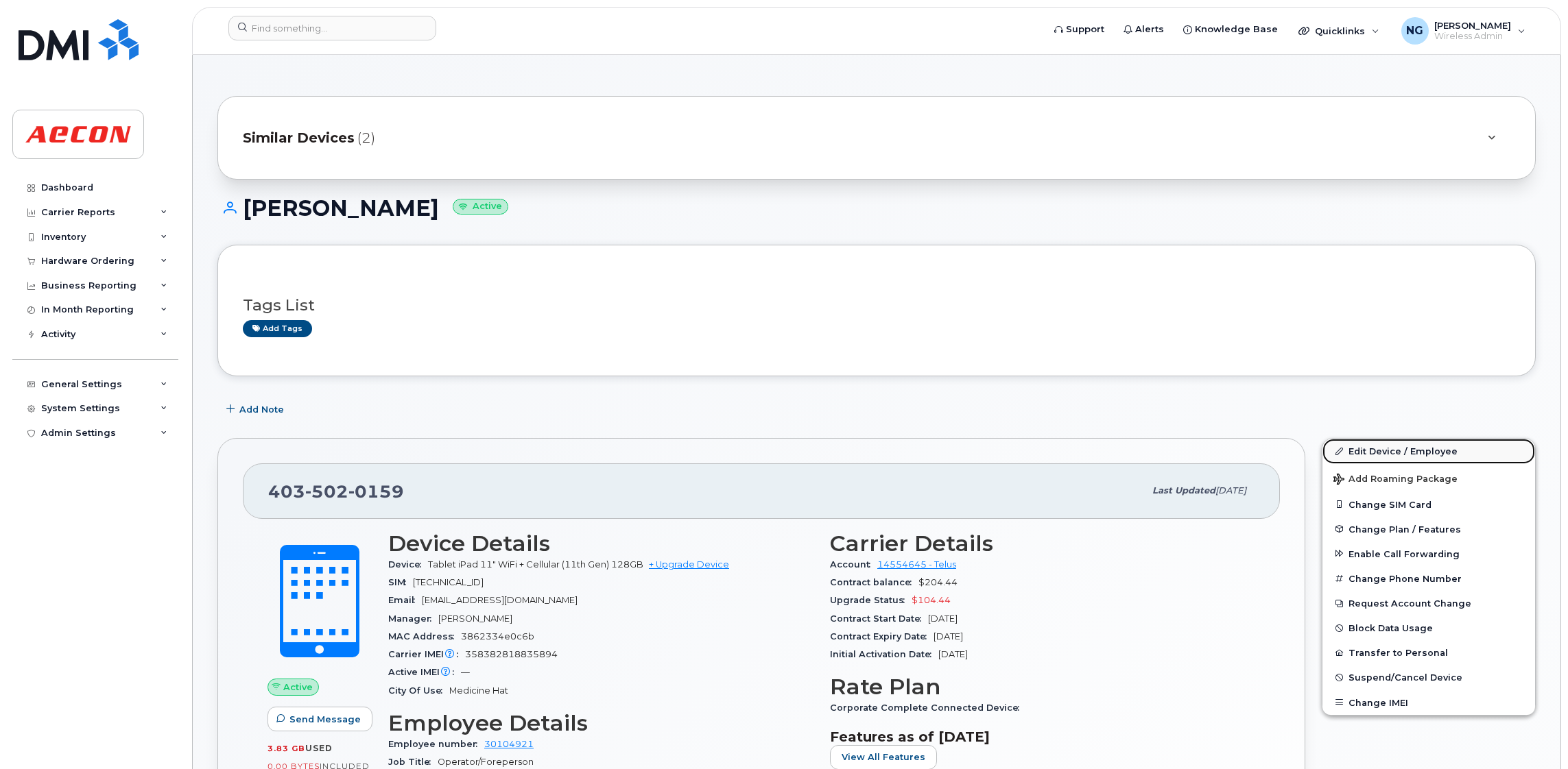
click at [1425, 452] on link "Edit Device / Employee" at bounding box center [1429, 451] width 213 height 24
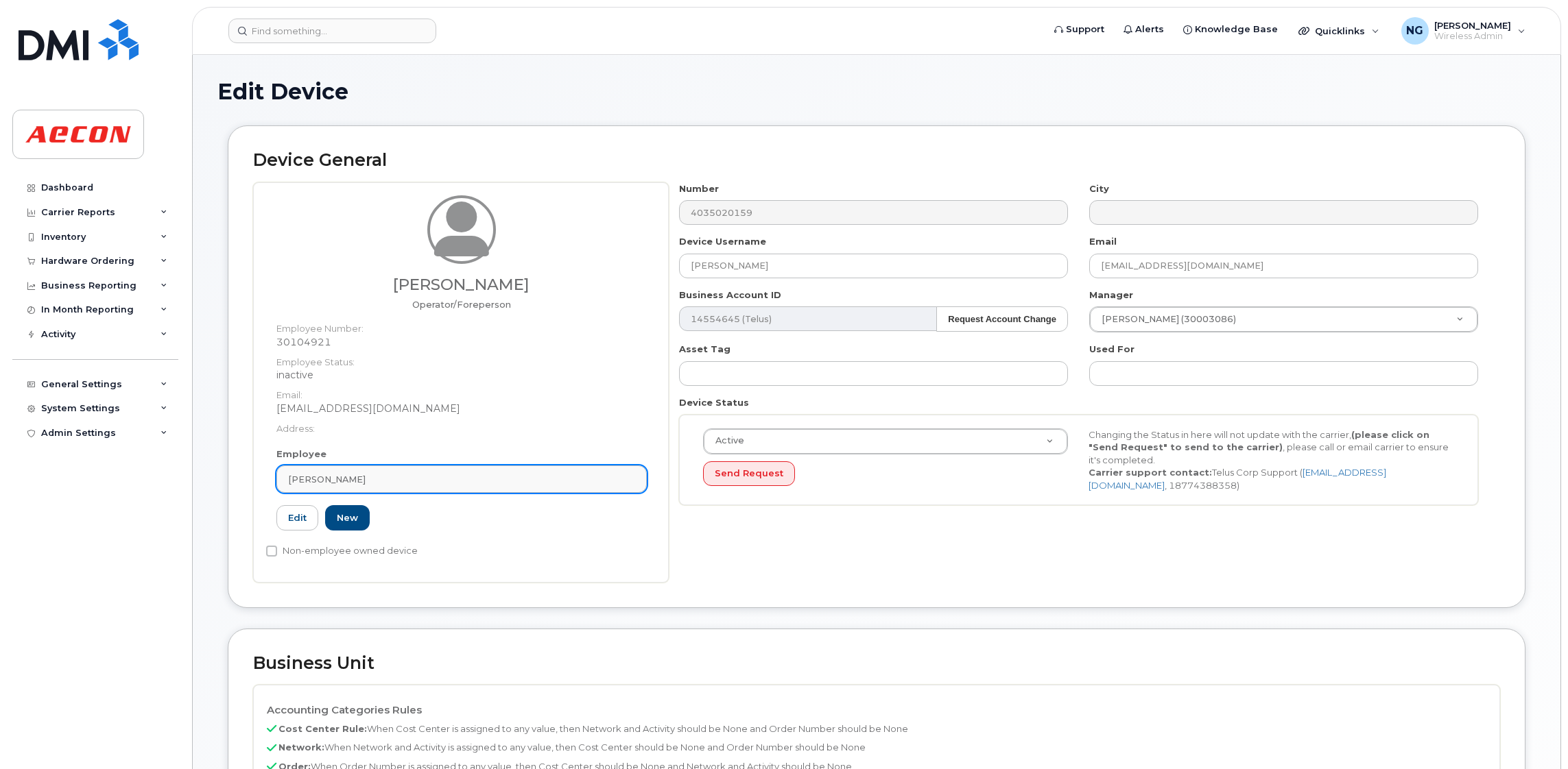
click at [496, 481] on div "[PERSON_NAME]" at bounding box center [461, 479] width 347 height 13
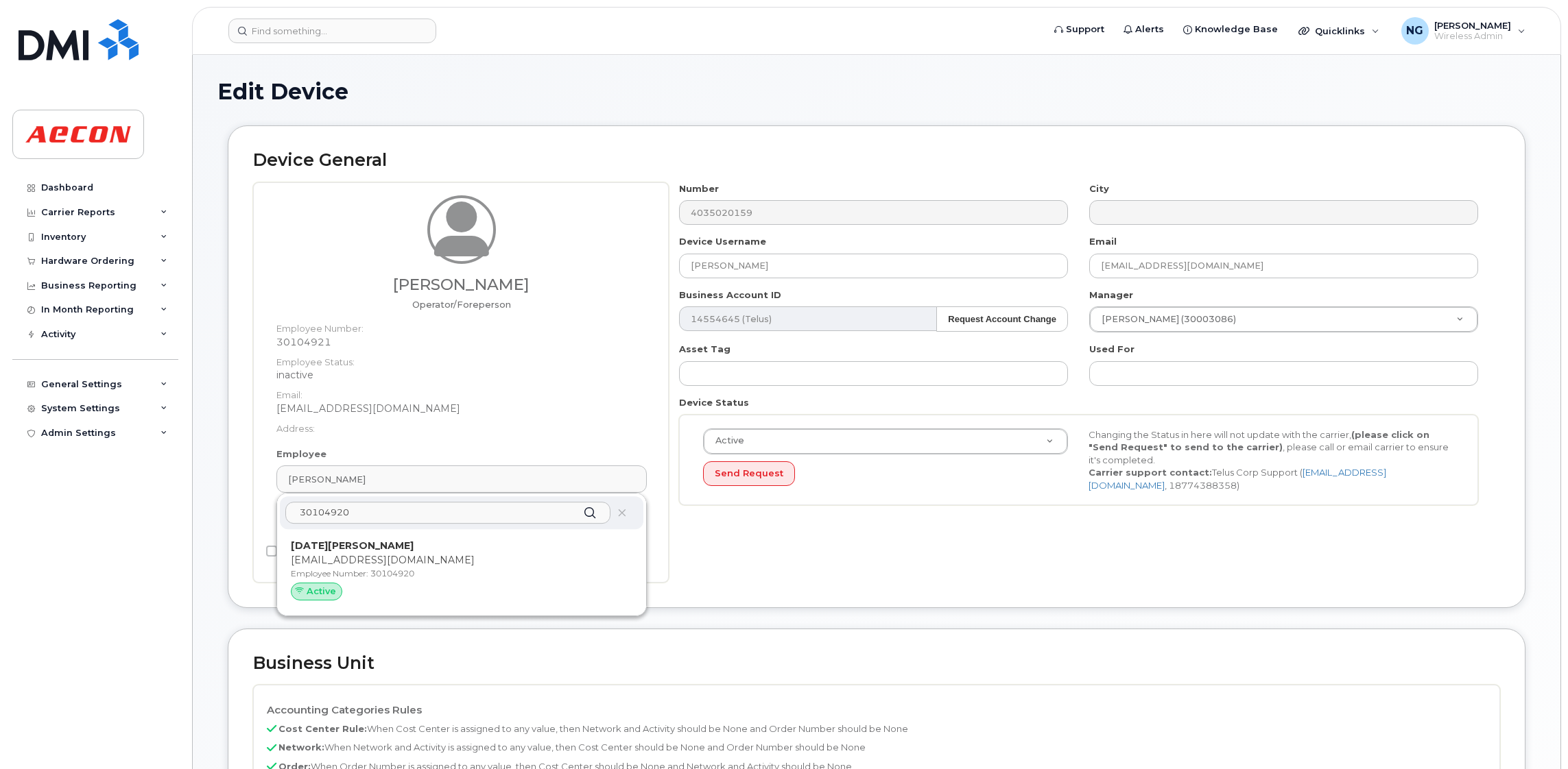
click at [459, 511] on input "30104920" at bounding box center [448, 513] width 325 height 22
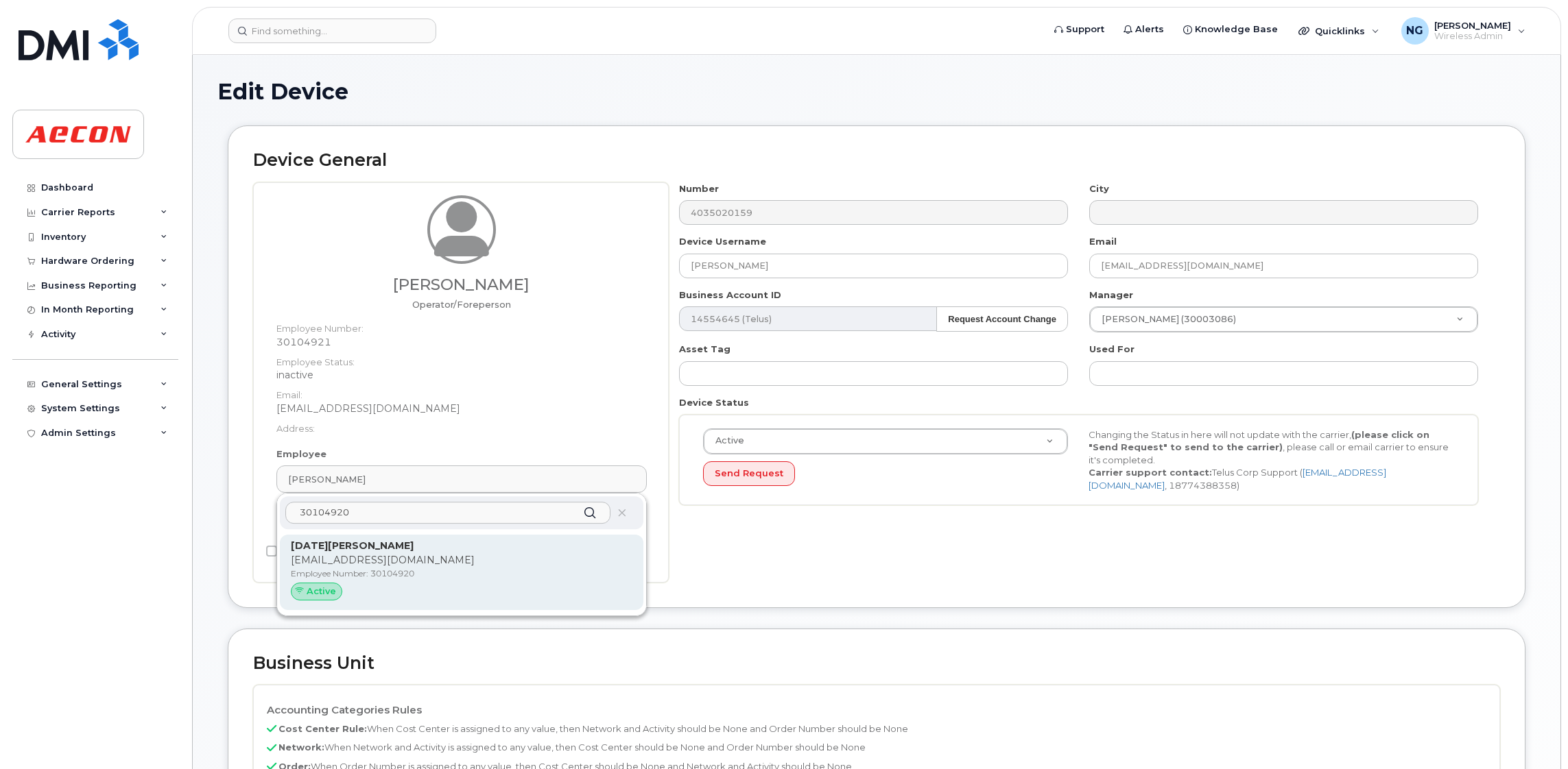
type input "30104920"
click at [475, 535] on div "Noel Roberts NROBERTS@AECON.COM Employee Number: 30104920 Active" at bounding box center [462, 572] width 364 height 76
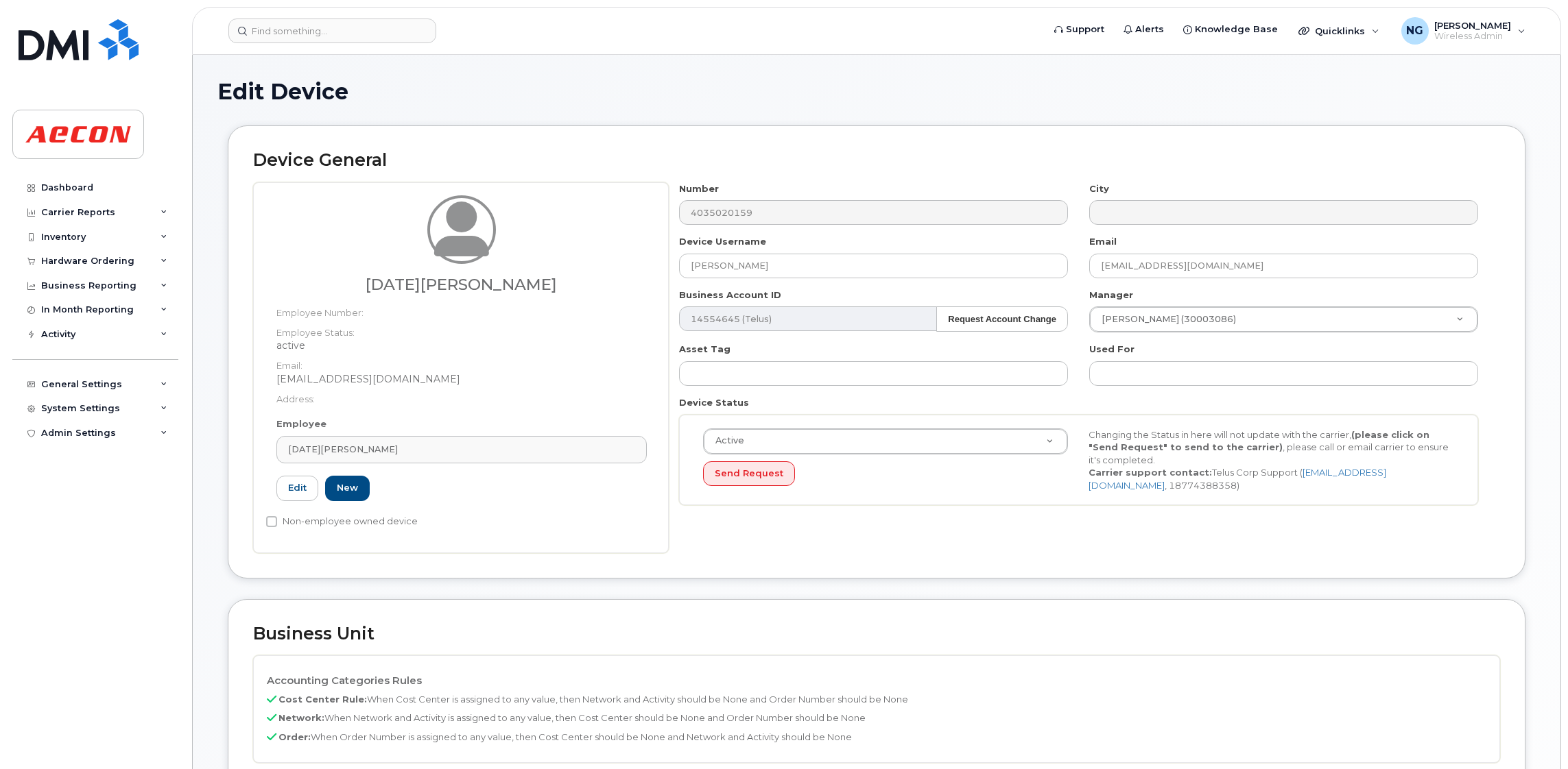
type input "30104920"
type input "[DATE][PERSON_NAME]"
type input "[EMAIL_ADDRESS][DOMAIN_NAME]"
type input "289544"
type input "283607"
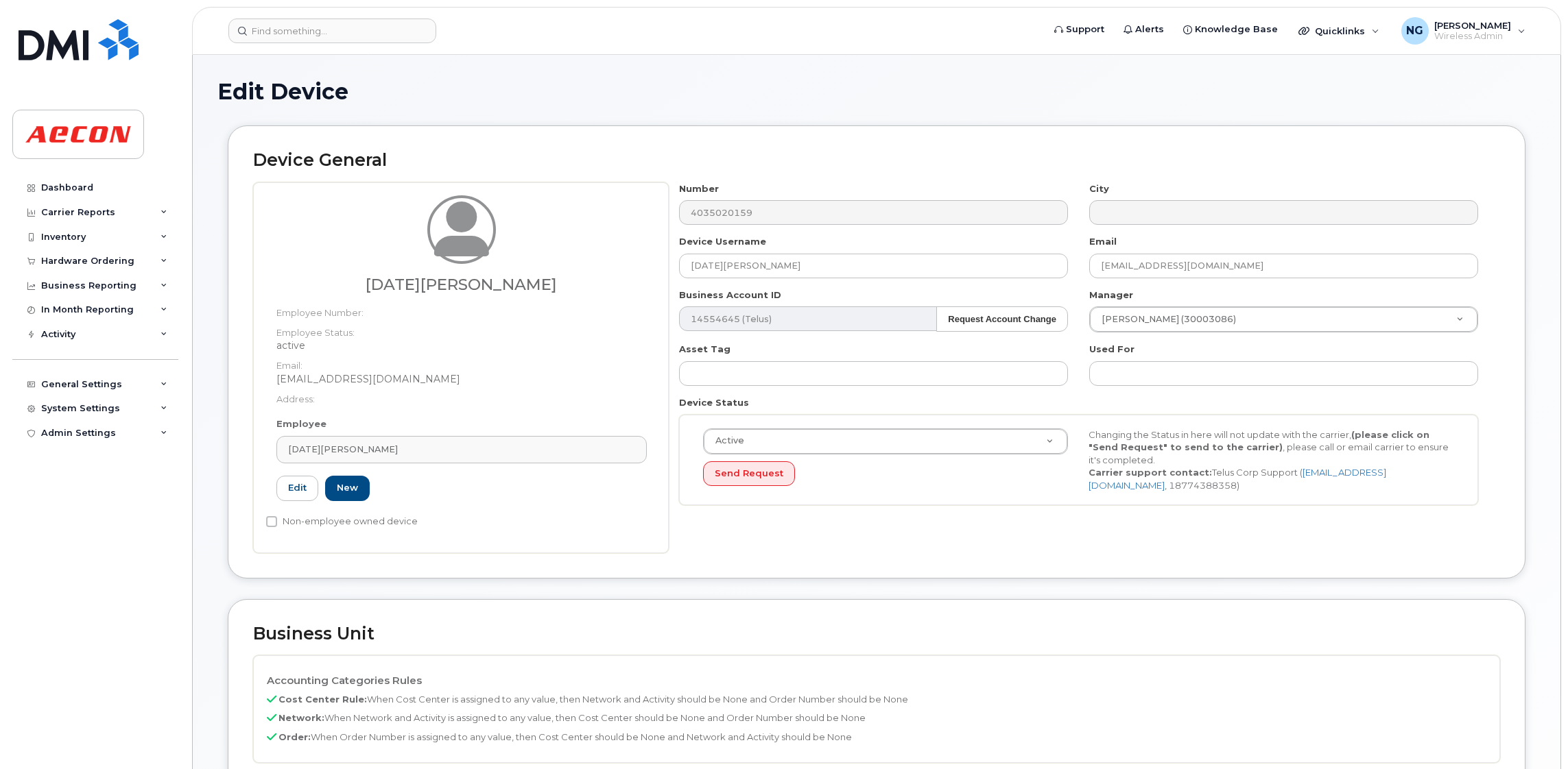
type input "283608"
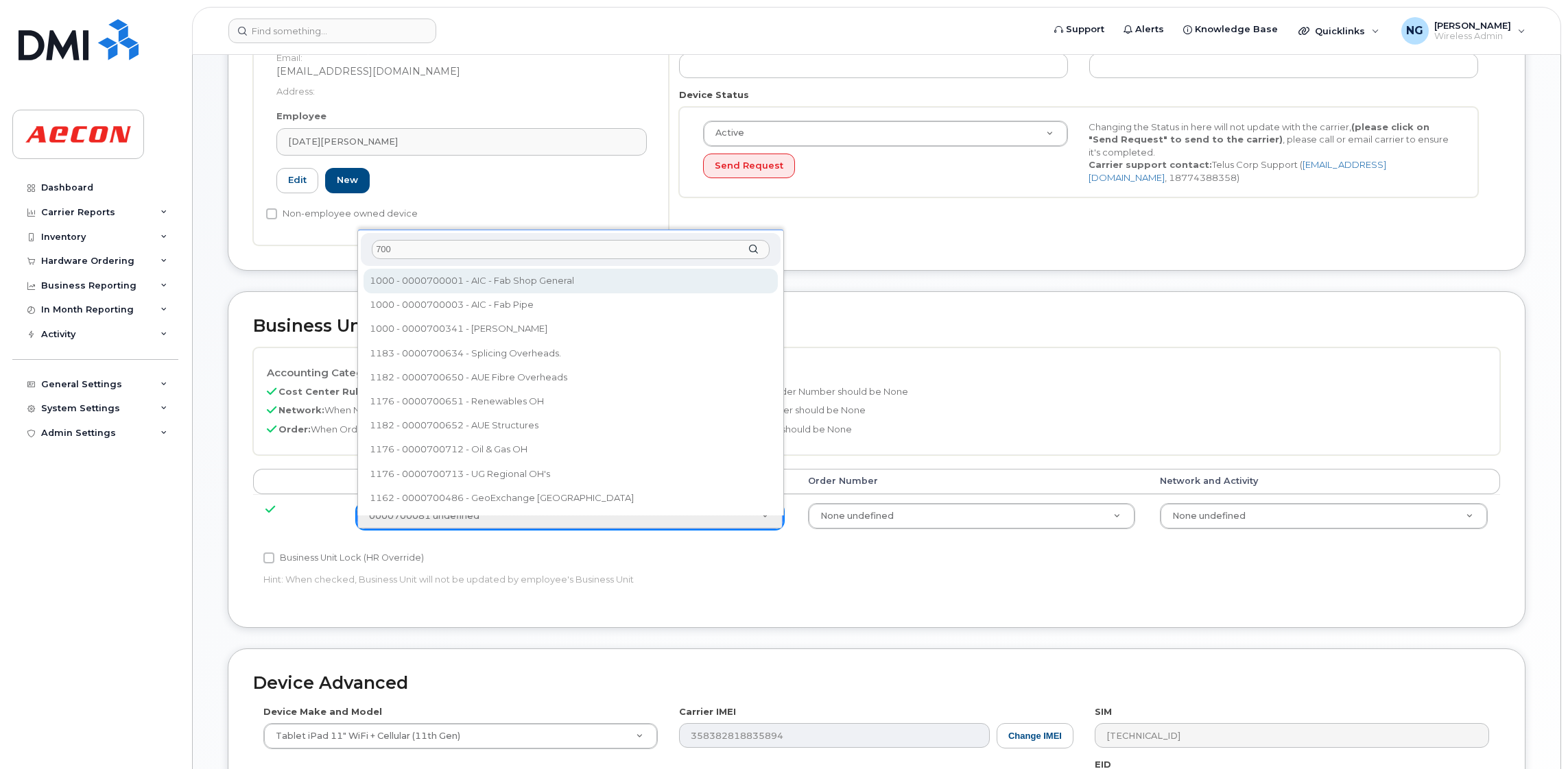
click at [390, 243] on input "700" at bounding box center [571, 250] width 398 height 20
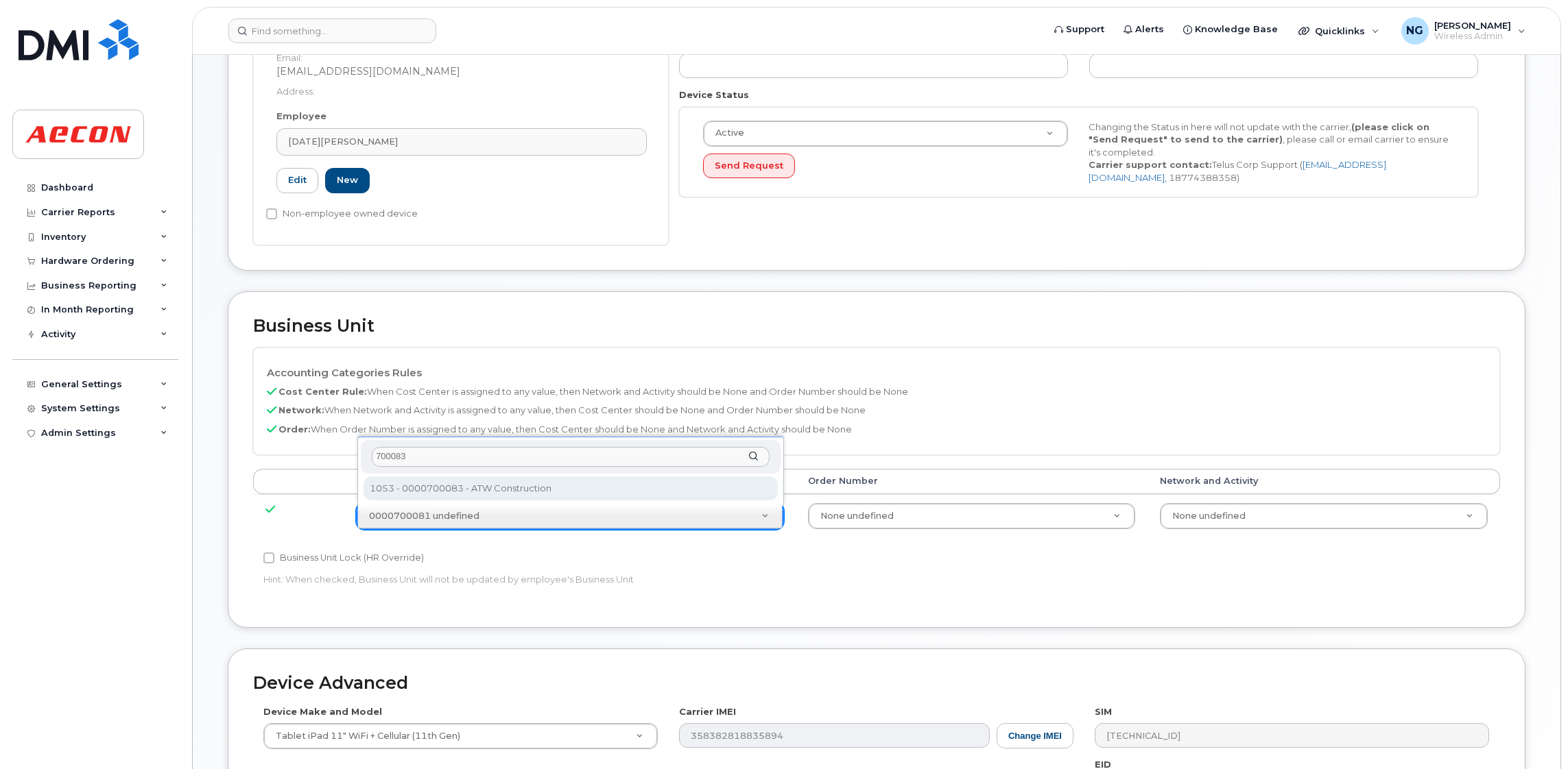
type input "700083"
type input "289543"
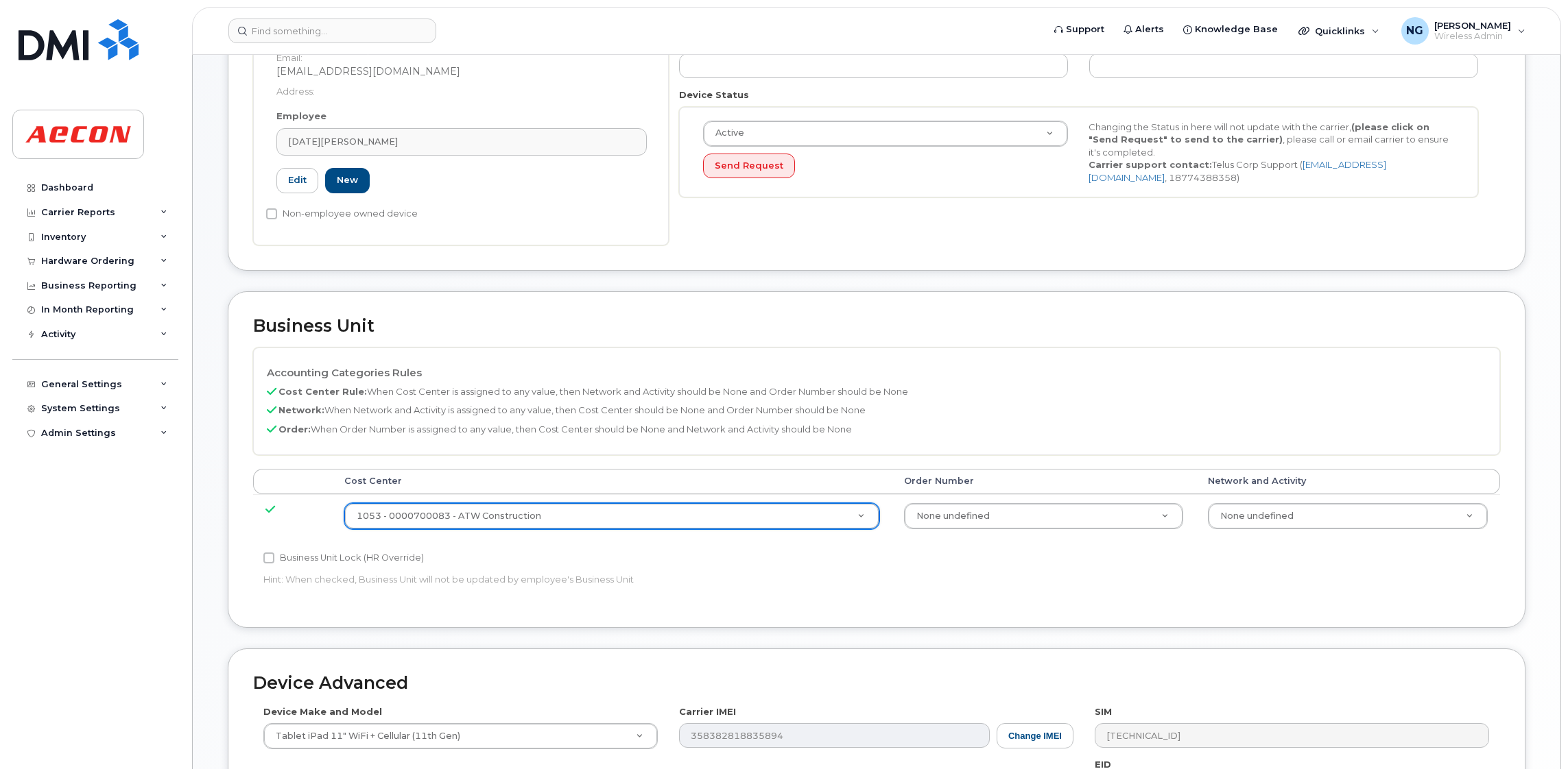
click at [278, 566] on label "Business Unit Lock (HR Override)" at bounding box center [344, 559] width 161 height 17
click at [274, 564] on input "Business Unit Lock (HR Override)" at bounding box center [269, 558] width 11 height 11
checkbox input "true"
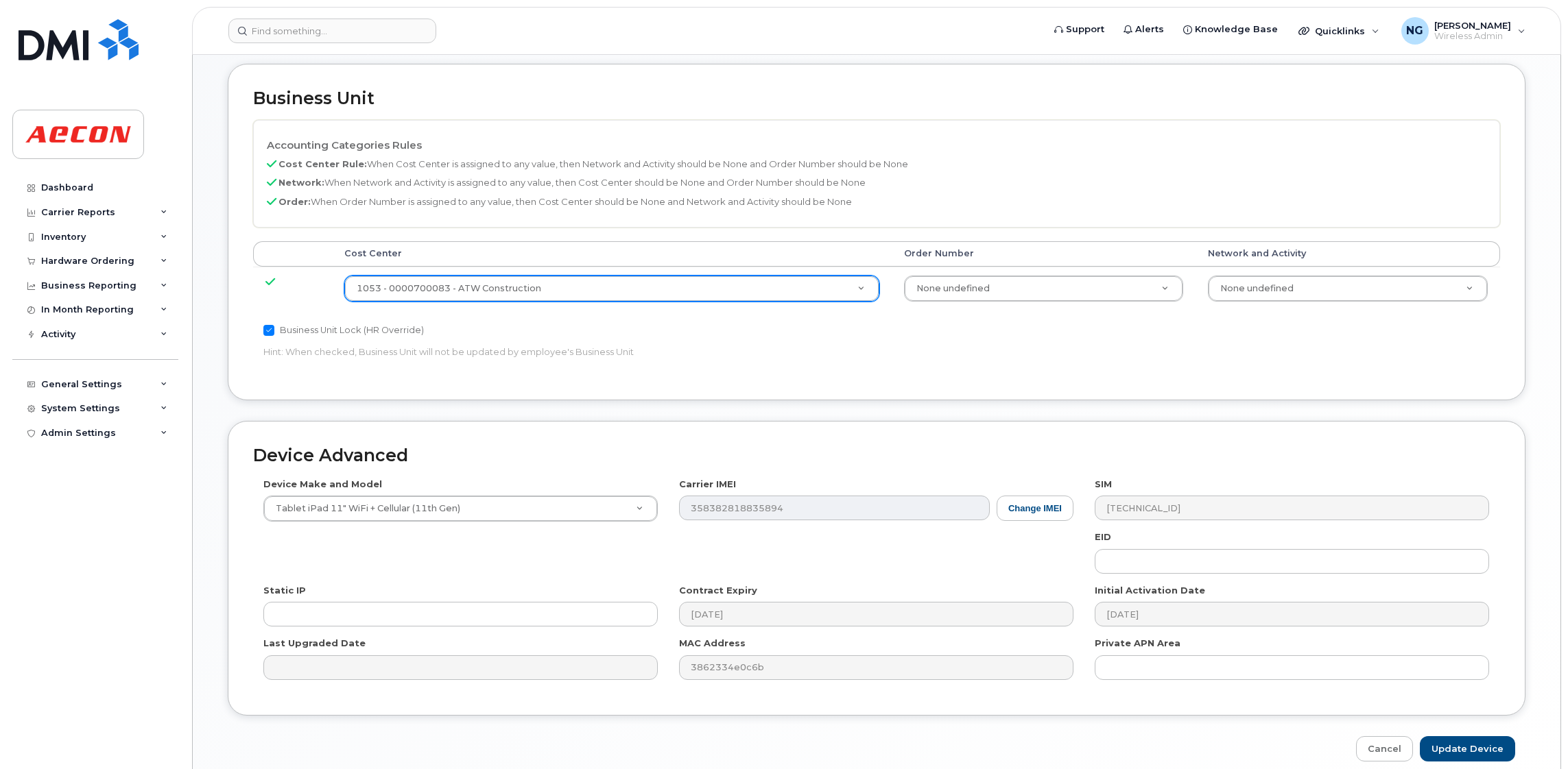
scroll to position [598, 0]
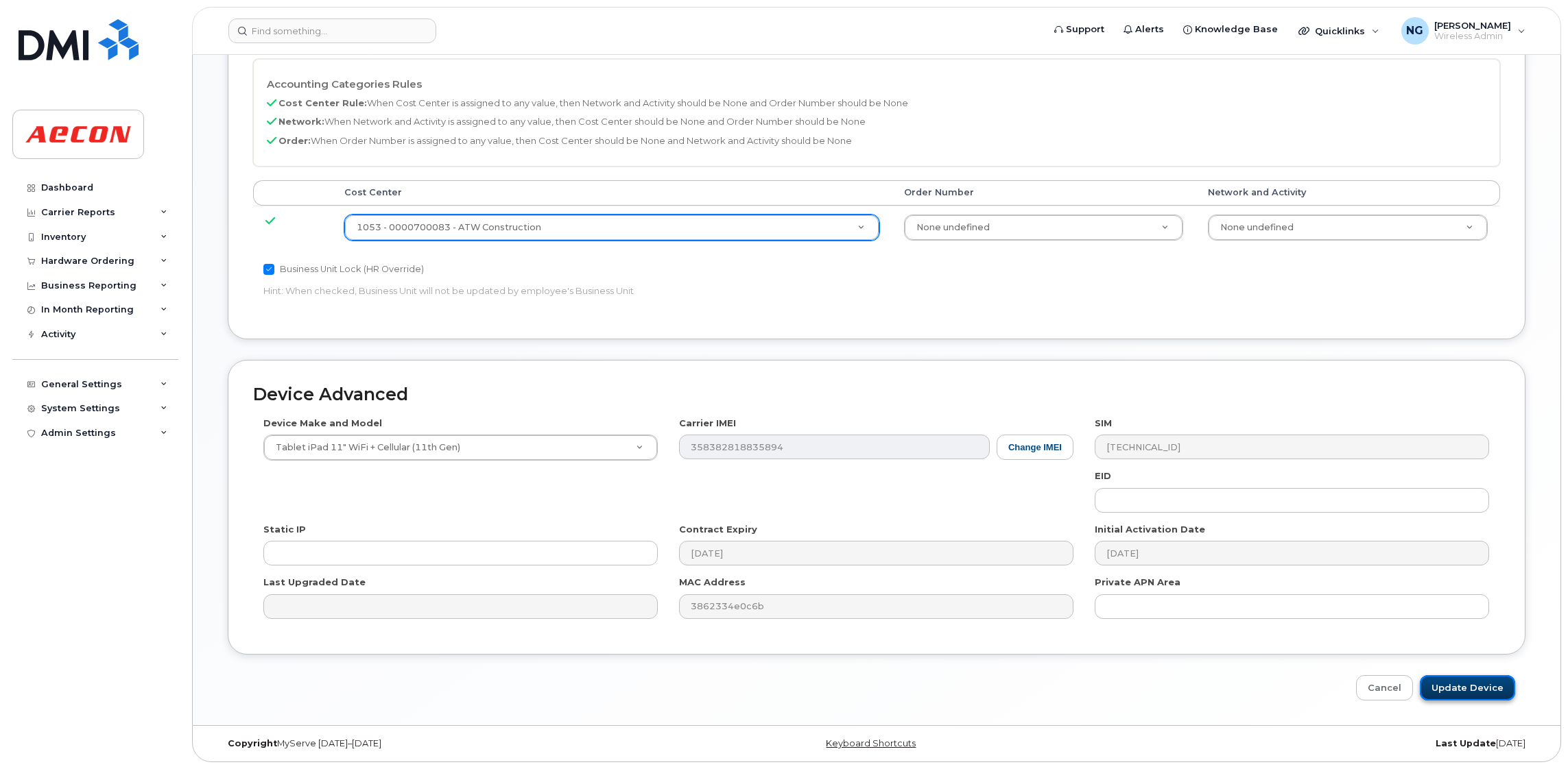
click at [1452, 679] on input "Update Device" at bounding box center [1468, 688] width 96 height 25
type input "Saving..."
